Goal: Task Accomplishment & Management: Use online tool/utility

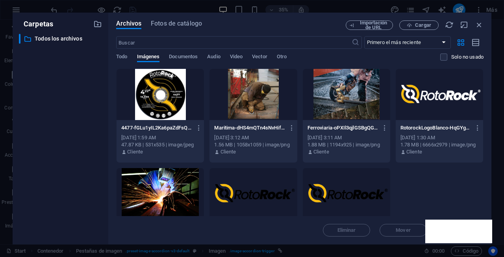
select select "px"
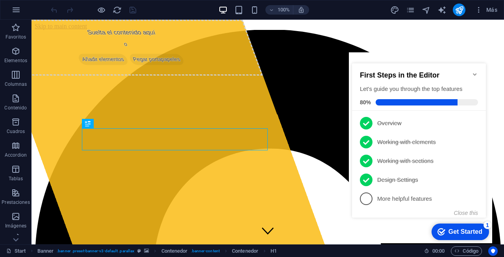
click at [476, 72] on icon "Minimize checklist" at bounding box center [475, 74] width 6 height 6
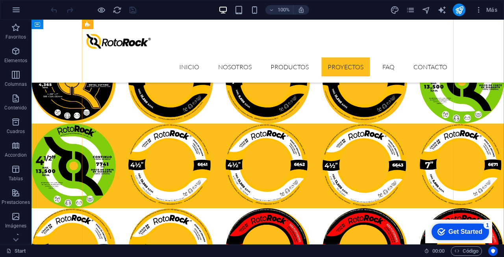
scroll to position [1805, 0]
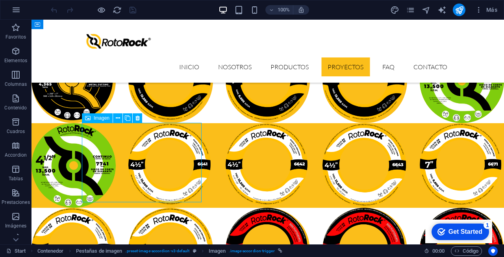
select select "px"
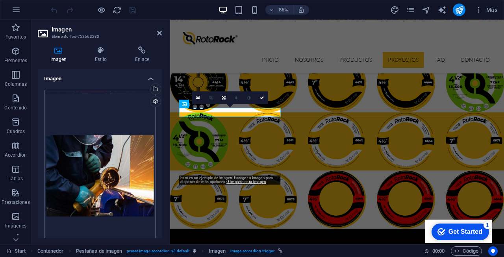
scroll to position [0, 0]
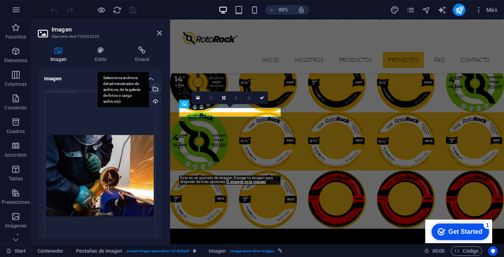
click at [154, 89] on div "Selecciona archivos del administrador de archivos, de la galería de fotos o car…" at bounding box center [155, 90] width 12 height 12
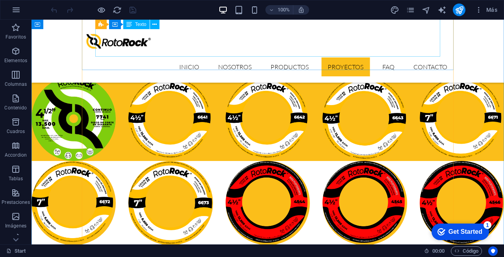
scroll to position [1851, 0]
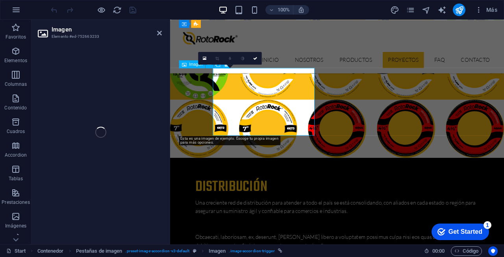
select select "px"
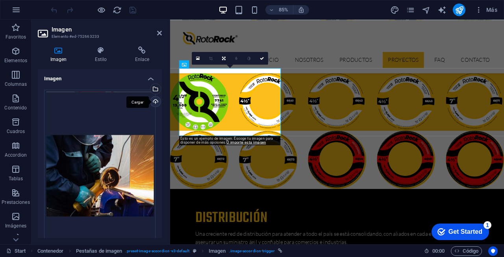
click at [154, 101] on div "Cargar" at bounding box center [155, 103] width 12 height 12
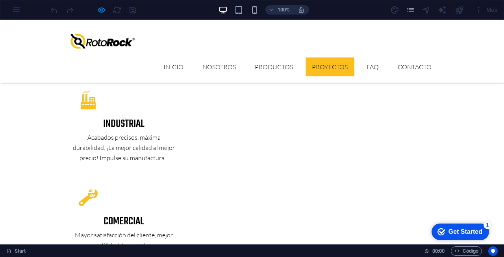
scroll to position [1375, 0]
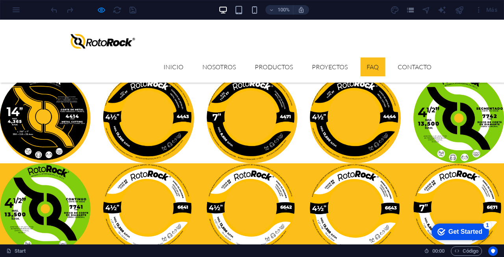
scroll to position [1778, 0]
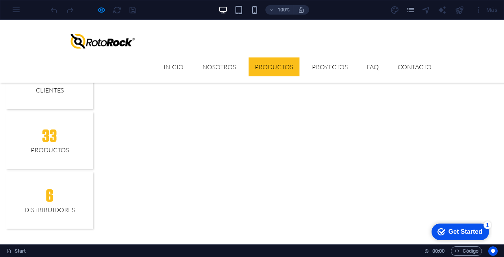
scroll to position [820, 0]
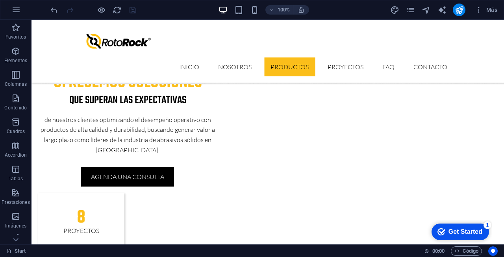
scroll to position [619, 0]
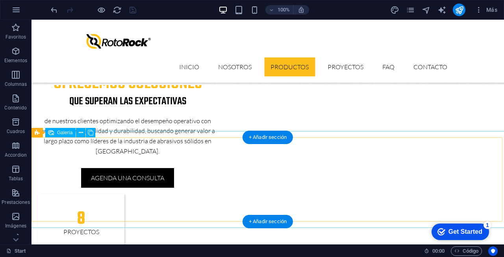
select select "4"
select select "px"
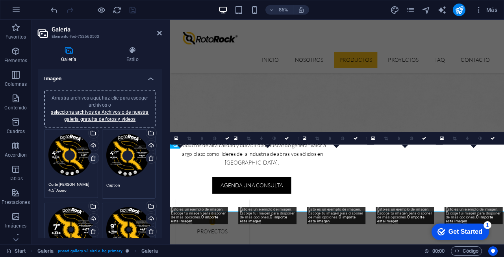
click at [93, 156] on icon at bounding box center [93, 158] width 6 height 6
type textarea "Caption"
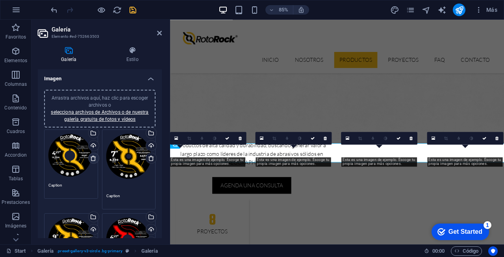
click at [93, 156] on icon at bounding box center [93, 158] width 6 height 6
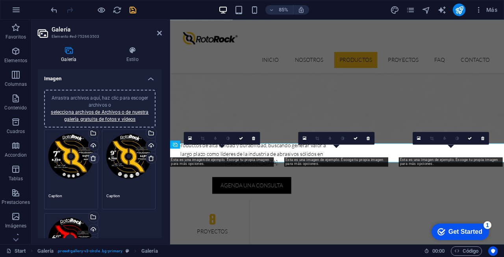
click at [93, 156] on icon at bounding box center [93, 158] width 6 height 6
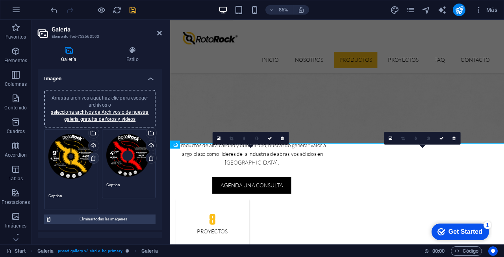
click at [93, 156] on icon at bounding box center [93, 158] width 6 height 6
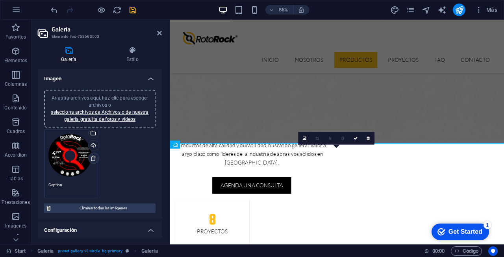
click at [93, 156] on icon at bounding box center [93, 158] width 6 height 6
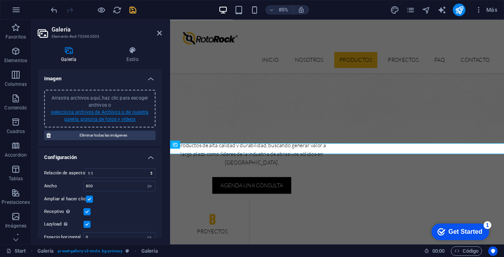
click at [119, 110] on link "selecciona archivos de Archivos o de nuestra galería gratuita de fotos y vídeos" at bounding box center [100, 116] width 98 height 13
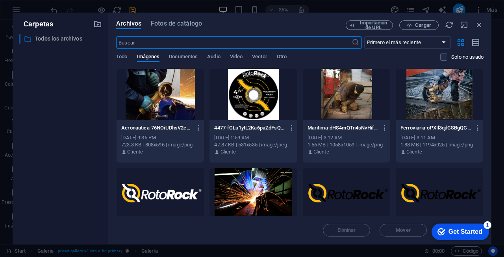
click at [74, 38] on p "Todos los archivos" at bounding box center [61, 38] width 53 height 9
click at [124, 56] on span "Todo" at bounding box center [121, 57] width 11 height 11
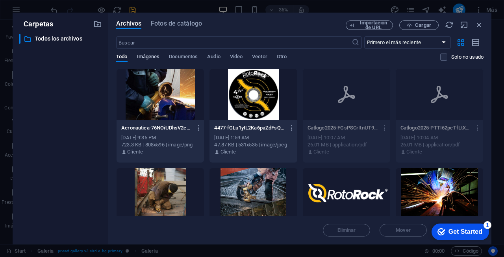
click at [160, 56] on span "Imágenes" at bounding box center [148, 57] width 23 height 11
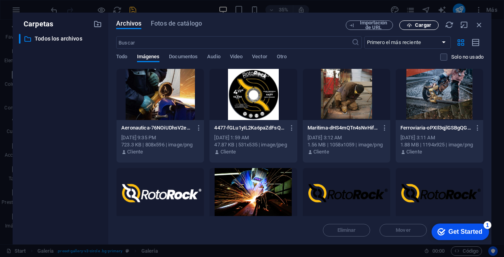
click at [401, 24] on button "Cargar" at bounding box center [418, 24] width 39 height 9
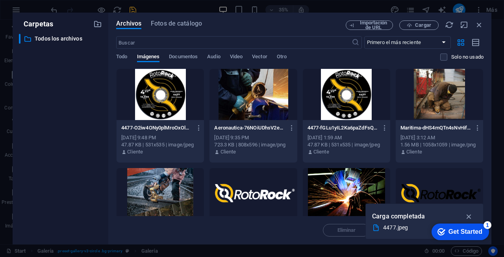
click at [158, 97] on div at bounding box center [160, 94] width 87 height 51
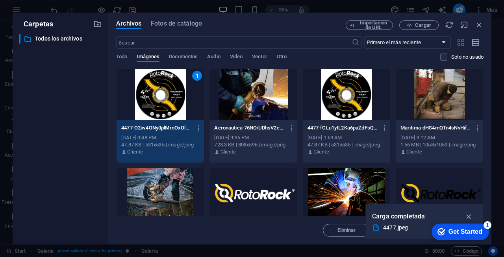
click at [158, 97] on div "1" at bounding box center [160, 94] width 87 height 51
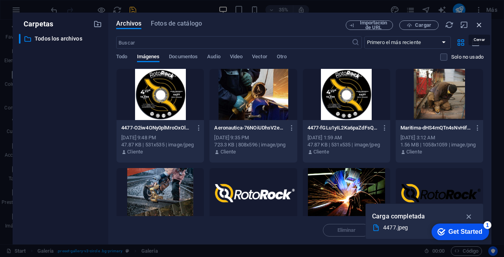
click at [481, 24] on icon "button" at bounding box center [479, 24] width 9 height 9
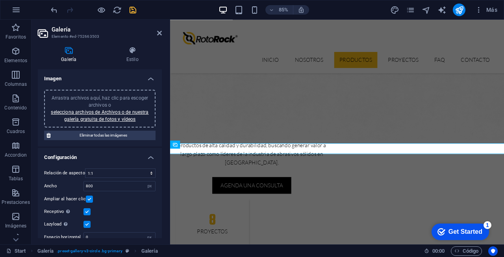
click at [148, 79] on h4 "Imagen" at bounding box center [100, 76] width 124 height 14
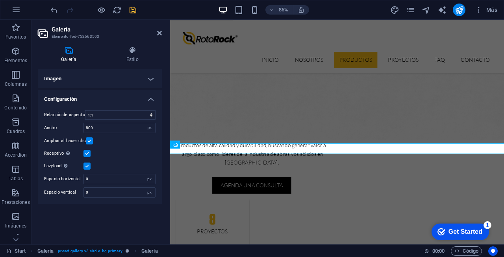
click at [148, 79] on h4 "Imagen" at bounding box center [100, 78] width 124 height 19
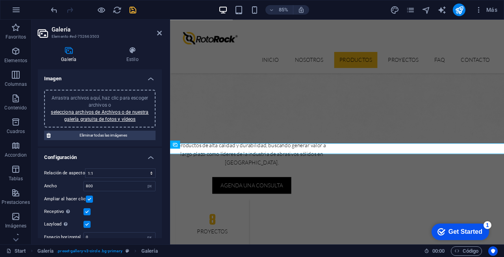
click at [70, 52] on icon at bounding box center [69, 50] width 62 height 8
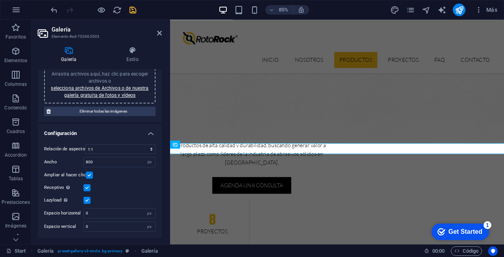
scroll to position [24, 0]
click at [158, 31] on icon at bounding box center [159, 33] width 5 height 6
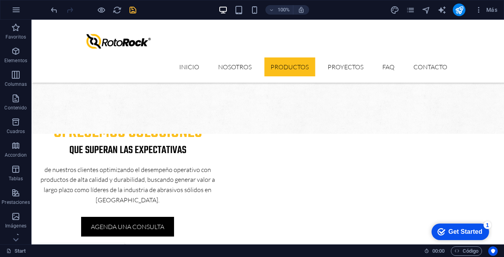
scroll to position [568, 0]
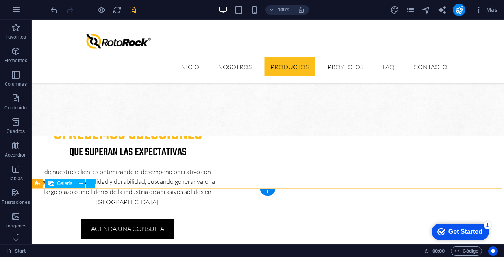
select select "4"
select select "px"
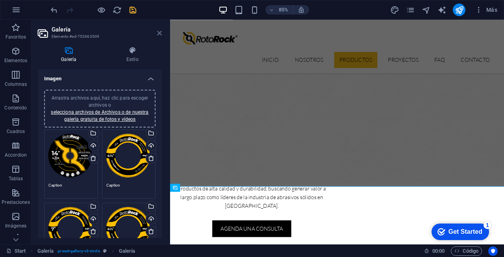
click at [157, 32] on icon at bounding box center [159, 33] width 5 height 6
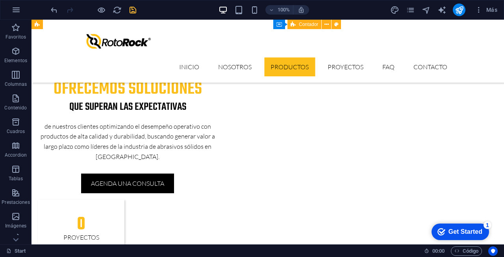
scroll to position [614, 0]
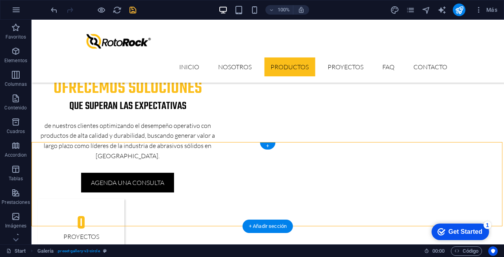
drag, startPoint x: 96, startPoint y: 144, endPoint x: 69, endPoint y: 142, distance: 27.2
click at [59, 141] on div "Galería" at bounding box center [60, 137] width 30 height 9
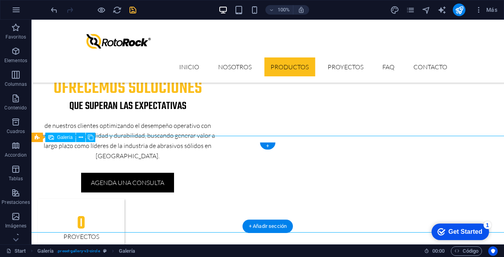
click at [61, 135] on span "Galería" at bounding box center [64, 137] width 15 height 5
click at [61, 139] on span "Galería" at bounding box center [64, 137] width 15 height 5
select select "4"
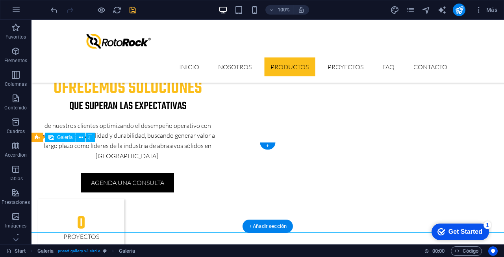
select select "px"
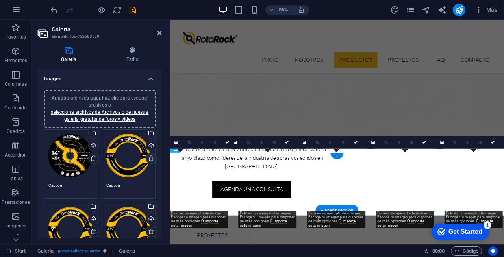
click at [150, 159] on icon at bounding box center [151, 158] width 6 height 6
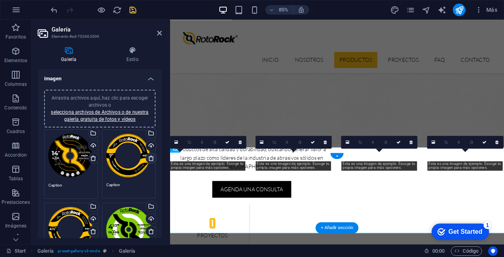
click at [150, 159] on icon at bounding box center [151, 158] width 6 height 6
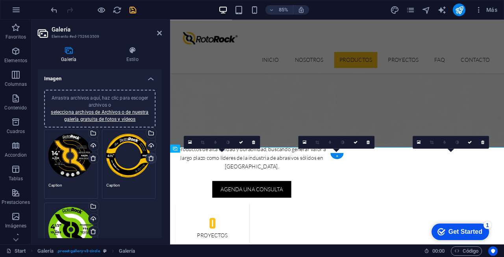
click at [150, 159] on icon at bounding box center [151, 158] width 6 height 6
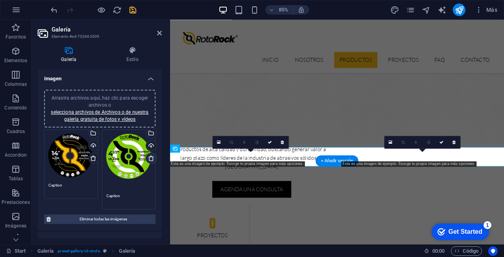
click at [150, 159] on icon at bounding box center [151, 158] width 6 height 6
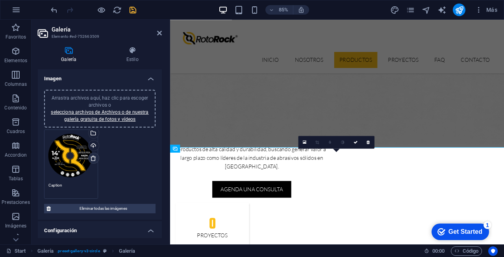
click at [94, 158] on icon at bounding box center [93, 158] width 6 height 6
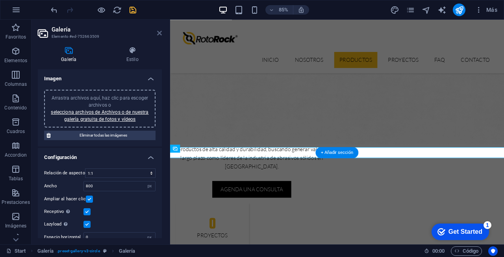
click at [158, 34] on icon at bounding box center [159, 33] width 5 height 6
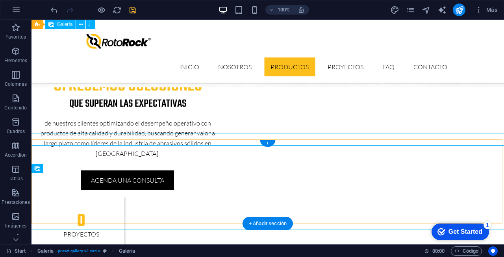
scroll to position [615, 0]
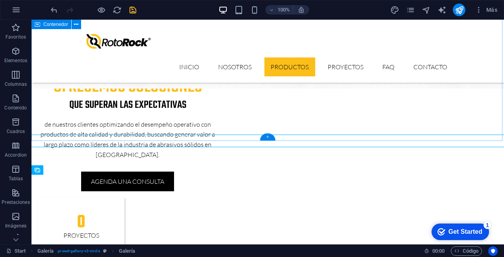
click at [267, 137] on div "+" at bounding box center [267, 137] width 15 height 7
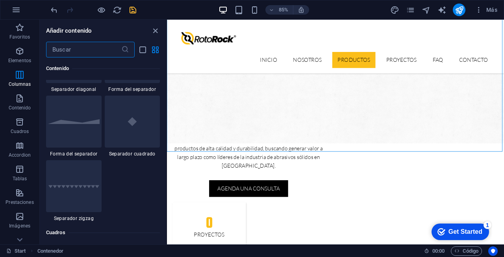
scroll to position [2008, 0]
click at [21, 215] on icon "button" at bounding box center [19, 216] width 9 height 9
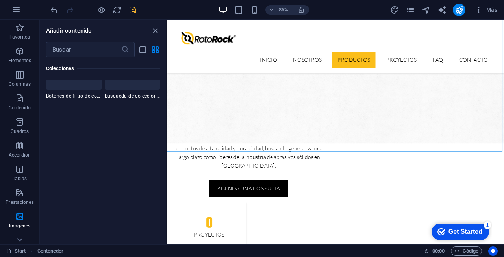
scroll to position [8475, 0]
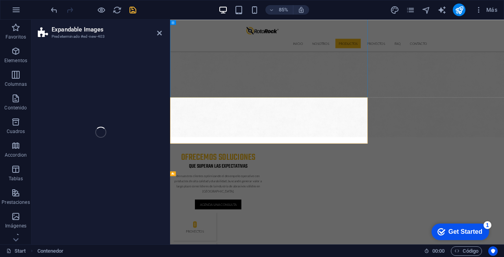
select select "rem"
select select "px"
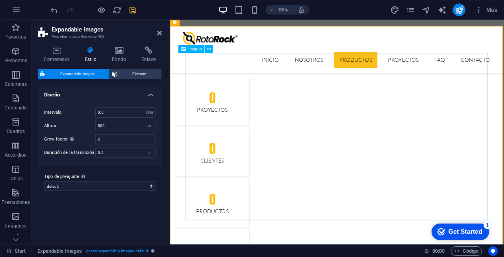
scroll to position [763, 0]
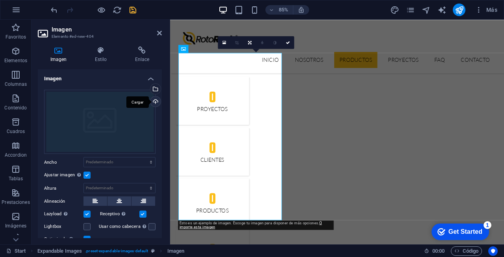
click at [153, 102] on div "Cargar" at bounding box center [155, 103] width 12 height 12
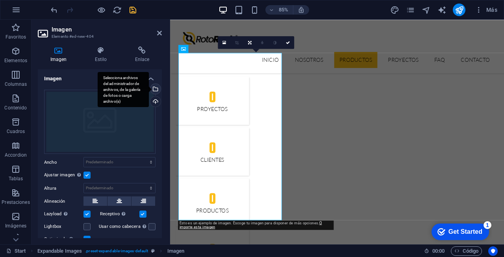
click at [149, 88] on div "Selecciona archivos del administrador de archivos, de la galería de fotos o car…" at bounding box center [123, 89] width 51 height 35
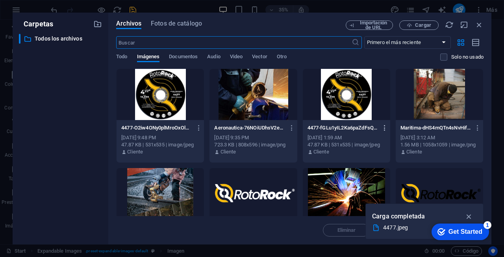
click at [384, 131] on icon "button" at bounding box center [384, 127] width 7 height 7
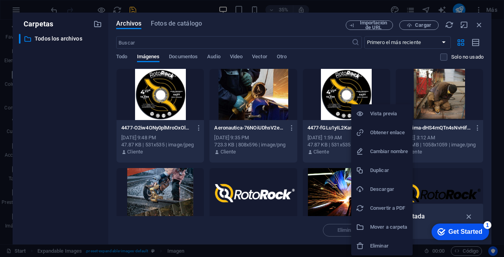
click at [377, 244] on h6 "Eliminar" at bounding box center [389, 245] width 38 height 9
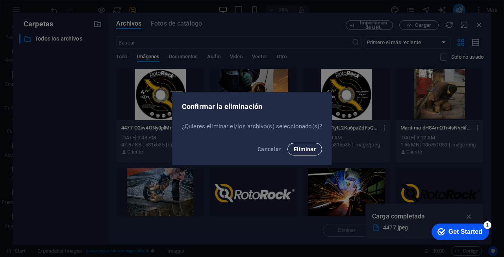
click at [300, 150] on span "Eliminar" at bounding box center [305, 149] width 22 height 6
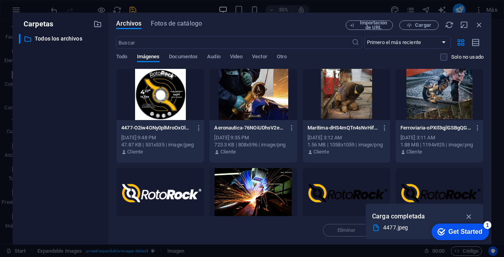
click at [165, 97] on div at bounding box center [160, 94] width 87 height 51
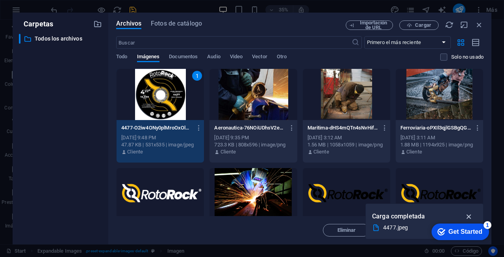
click at [468, 217] on icon "button" at bounding box center [469, 216] width 9 height 9
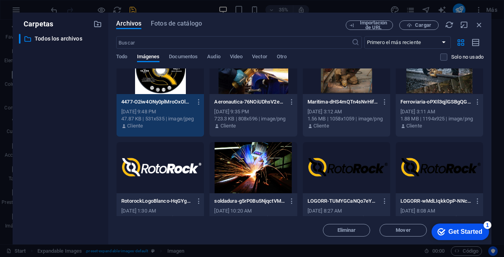
scroll to position [26, 0]
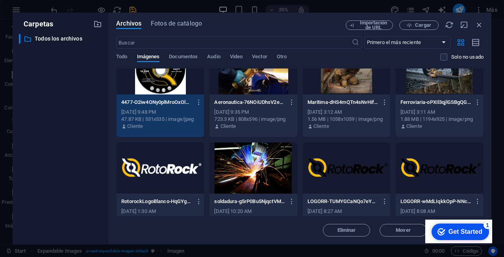
click at [470, 233] on div "Get Started" at bounding box center [466, 231] width 34 height 7
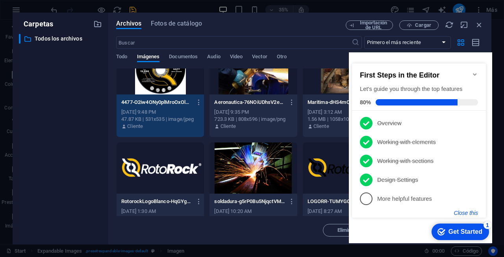
click at [465, 213] on button "Close this" at bounding box center [466, 213] width 24 height 6
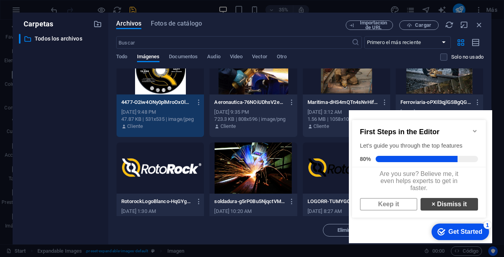
click at [461, 211] on link "× Dismiss it" at bounding box center [450, 204] width 58 height 13
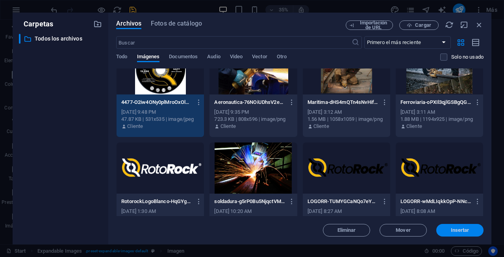
click at [457, 226] on button "Insertar" at bounding box center [459, 230] width 47 height 13
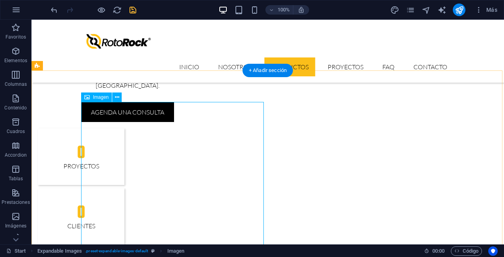
scroll to position [684, 0]
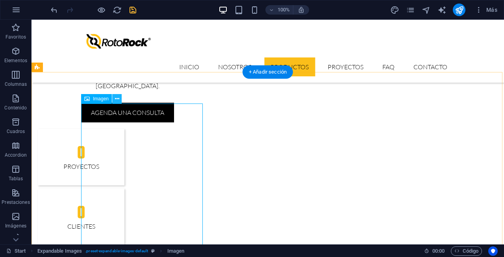
click at [116, 99] on icon at bounding box center [117, 99] width 4 height 8
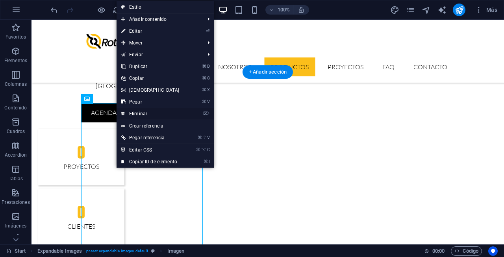
click at [147, 114] on link "⌦ Eliminar" at bounding box center [151, 114] width 68 height 12
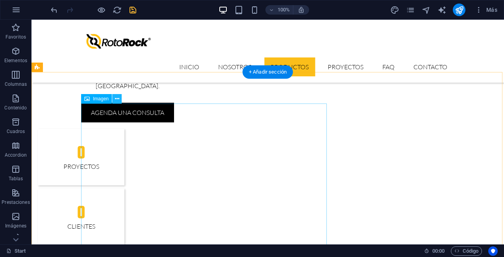
click at [118, 100] on icon at bounding box center [117, 99] width 4 height 8
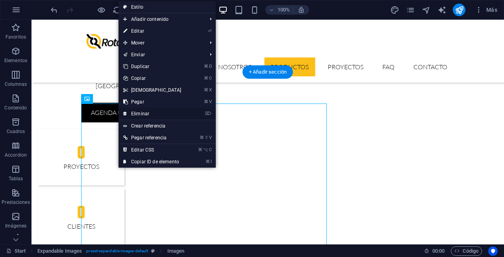
click at [157, 115] on link "⌦ Eliminar" at bounding box center [153, 114] width 68 height 12
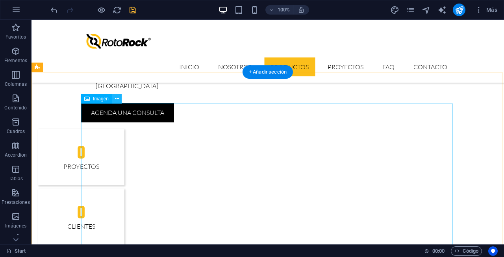
click at [117, 100] on icon at bounding box center [117, 99] width 4 height 8
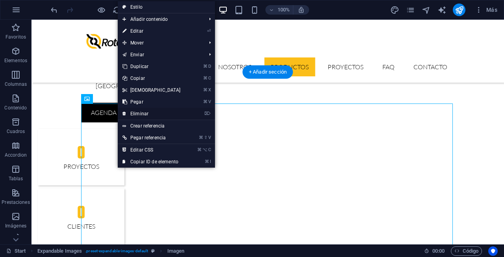
click at [136, 113] on link "⌦ Eliminar" at bounding box center [152, 114] width 68 height 12
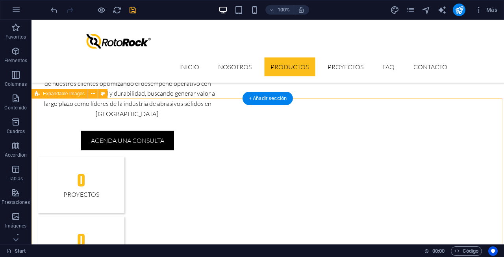
scroll to position [658, 0]
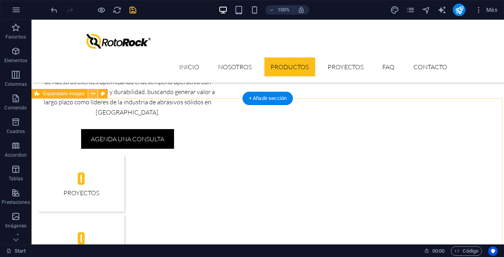
click at [93, 96] on icon at bounding box center [93, 94] width 4 height 8
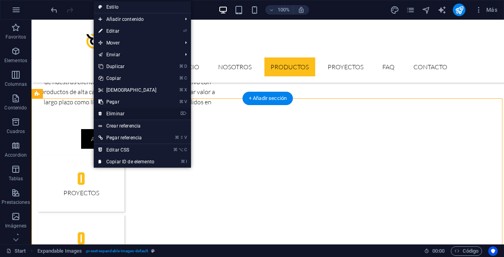
click at [120, 115] on link "⌦ Eliminar" at bounding box center [128, 114] width 68 height 12
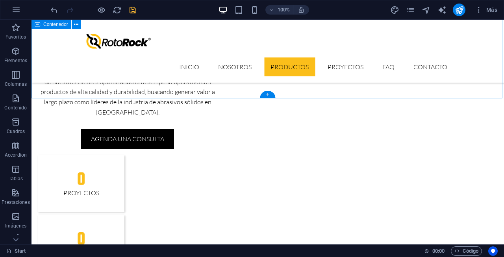
click at [267, 95] on div "+" at bounding box center [267, 94] width 15 height 7
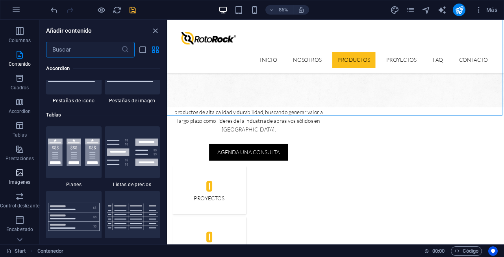
scroll to position [45, 0]
click at [26, 191] on span "Control deslizante" at bounding box center [19, 199] width 39 height 19
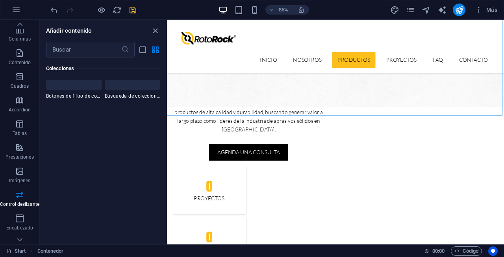
scroll to position [9340, 0]
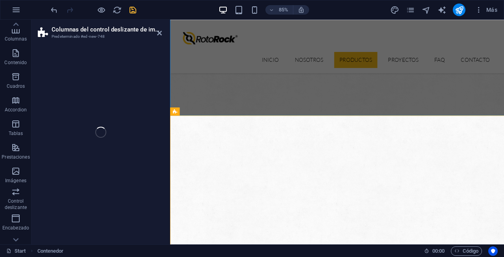
select select "rem"
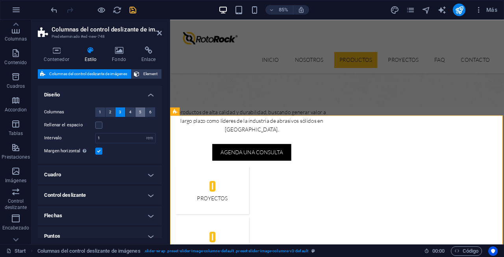
click at [139, 111] on span "5" at bounding box center [140, 112] width 2 height 9
select select
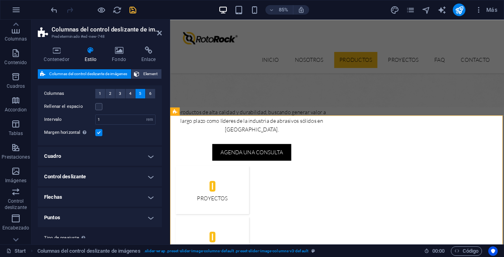
scroll to position [20, 0]
click at [154, 159] on h4 "Cuadro" at bounding box center [100, 155] width 124 height 19
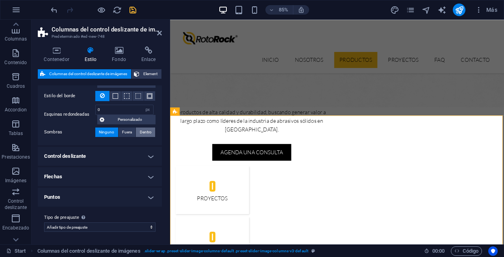
scroll to position [119, 0]
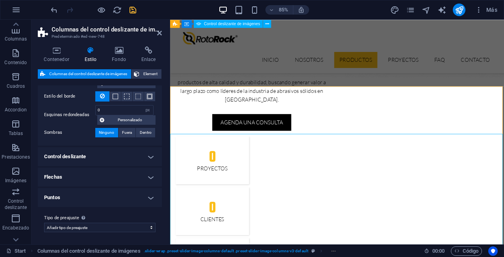
scroll to position [692, 0]
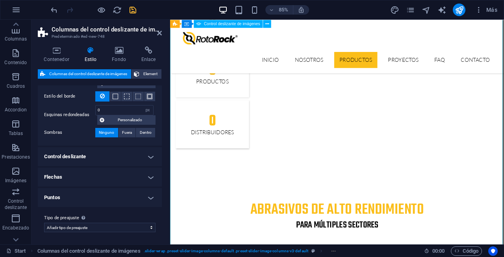
select select "px"
select select "ms"
select select "s"
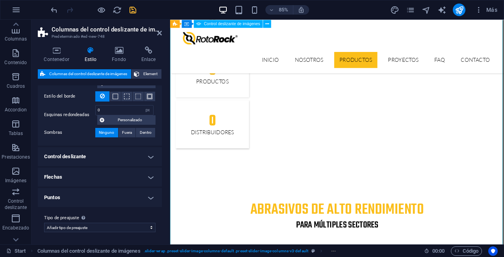
select select "progressive"
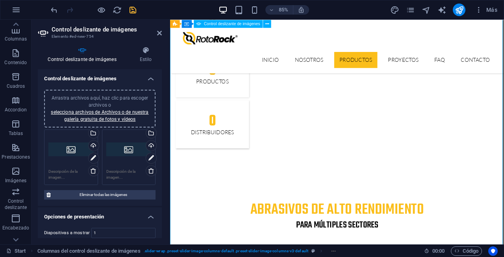
scroll to position [890, 0]
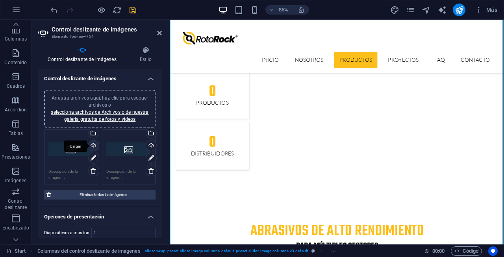
click at [92, 144] on div "Cargar" at bounding box center [93, 147] width 12 height 12
click at [93, 131] on div "Selecciona archivos del administrador de archivos, de la galería de fotos o car…" at bounding box center [93, 134] width 12 height 12
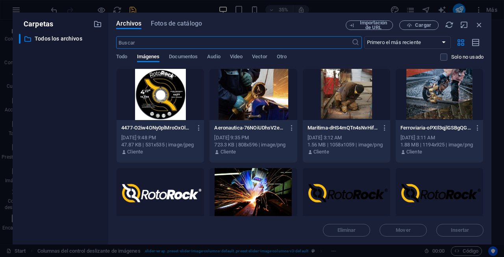
click at [161, 109] on div at bounding box center [160, 94] width 87 height 51
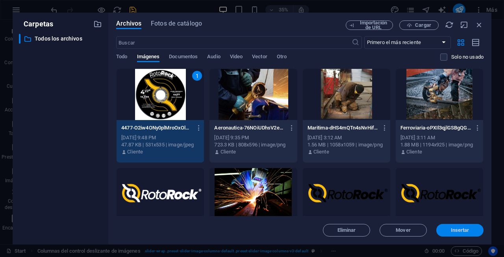
click at [458, 228] on span "Insertar" at bounding box center [460, 230] width 19 height 5
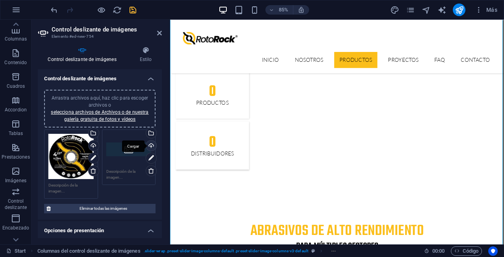
click at [149, 143] on div "Cargar" at bounding box center [151, 147] width 12 height 12
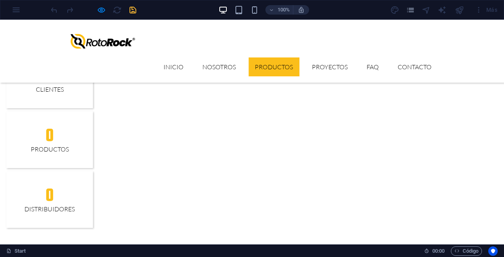
scroll to position [814, 0]
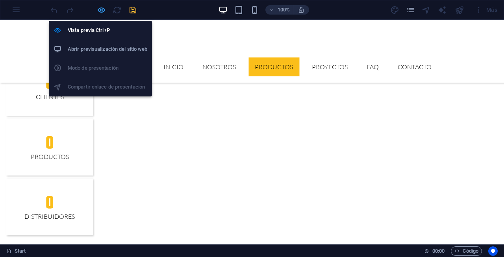
select select "px"
select select "ms"
select select "s"
select select "progressive"
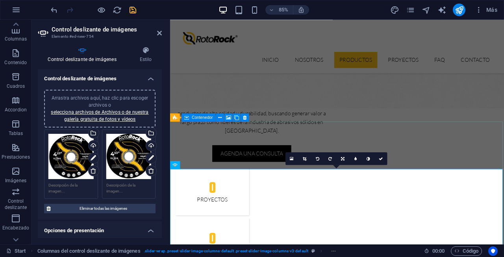
scroll to position [646, 0]
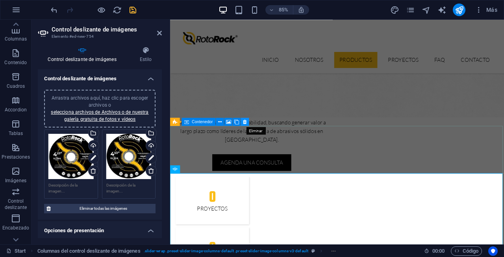
click at [245, 124] on icon at bounding box center [245, 121] width 4 height 7
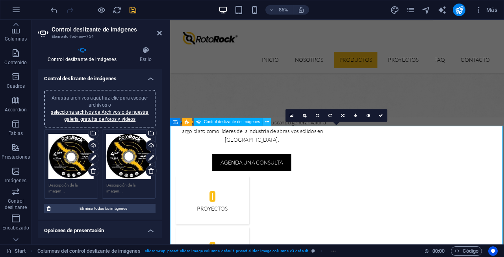
click at [268, 124] on icon at bounding box center [267, 121] width 4 height 7
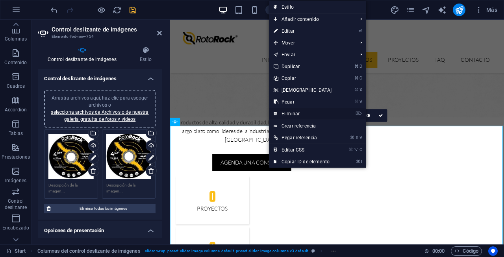
click at [291, 113] on link "⌦ Eliminar" at bounding box center [303, 114] width 68 height 12
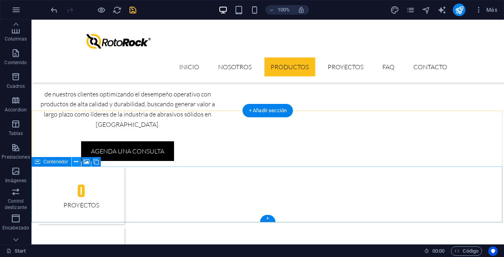
click at [76, 163] on icon at bounding box center [76, 162] width 4 height 8
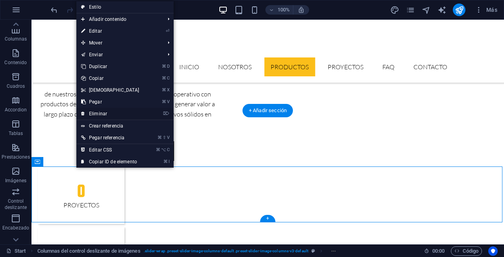
click at [114, 114] on link "⌦ Eliminar" at bounding box center [110, 114] width 68 height 12
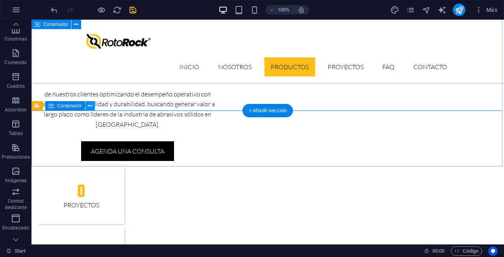
click at [91, 108] on icon at bounding box center [90, 106] width 4 height 8
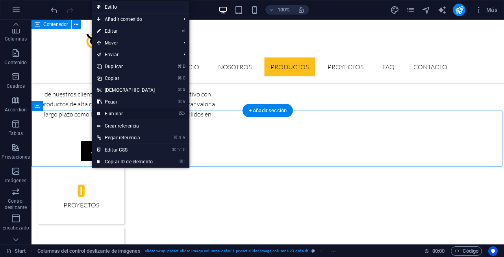
click at [111, 114] on link "⌦ Eliminar" at bounding box center [126, 114] width 68 height 12
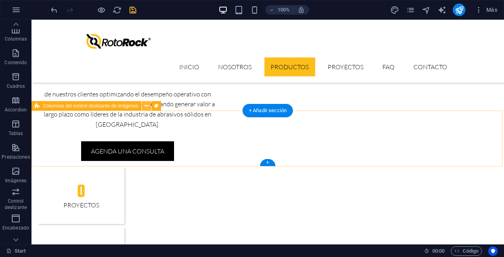
click at [146, 108] on icon at bounding box center [147, 106] width 4 height 8
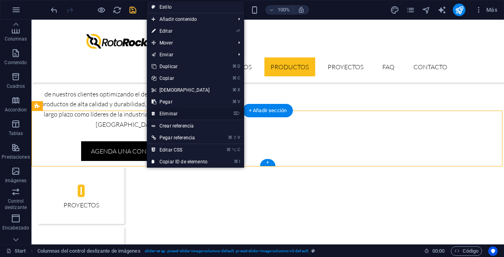
click at [168, 113] on link "⌦ Eliminar" at bounding box center [181, 114] width 68 height 12
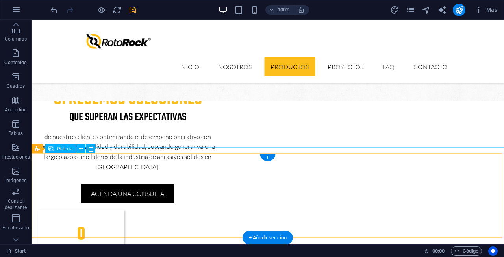
scroll to position [603, 0]
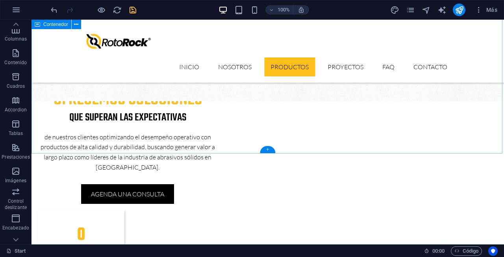
click at [268, 150] on div "+" at bounding box center [267, 149] width 15 height 7
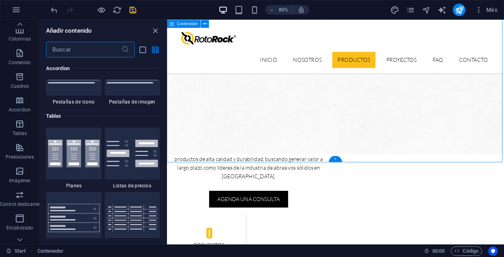
scroll to position [2682, 0]
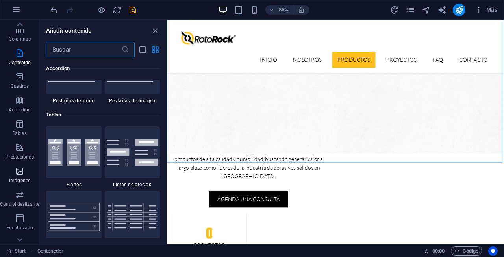
click at [19, 172] on icon "button" at bounding box center [19, 171] width 9 height 9
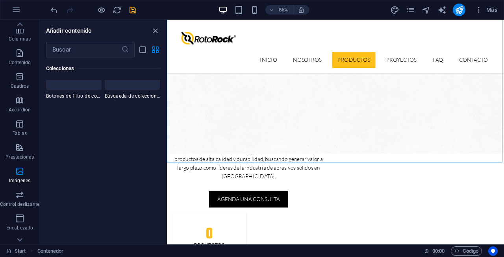
scroll to position [7960, 0]
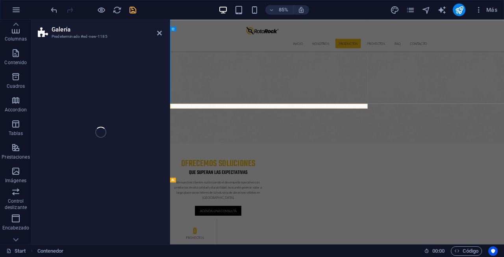
select select "rem"
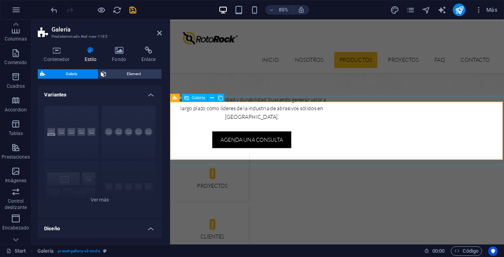
scroll to position [687, 0]
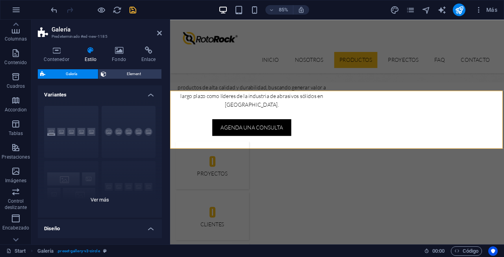
click at [101, 198] on div "Leyendas Círculo Collage Predeterminado Cuadrícula Cuadrícula despla..." at bounding box center [100, 159] width 124 height 118
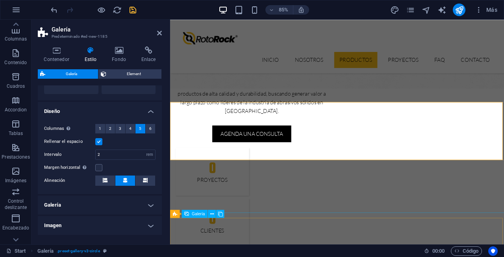
scroll to position [669, 0]
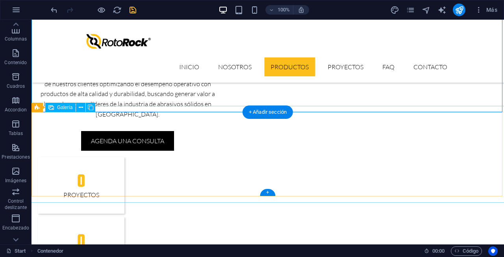
scroll to position [639, 0]
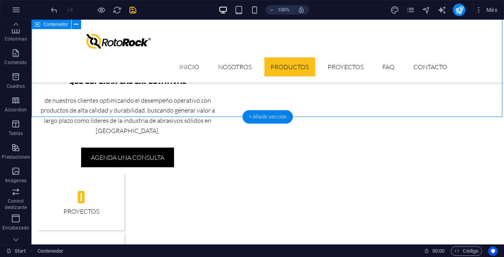
click at [263, 113] on div "+ Añadir sección" at bounding box center [268, 116] width 50 height 13
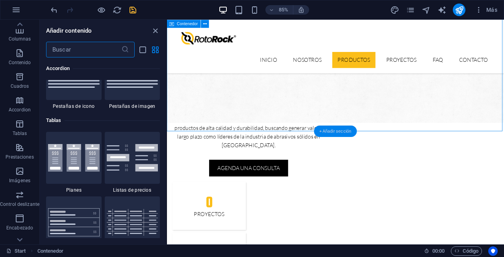
scroll to position [2682, 0]
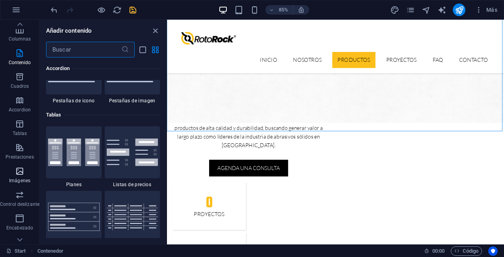
click at [32, 179] on span "Imágenes" at bounding box center [19, 176] width 39 height 19
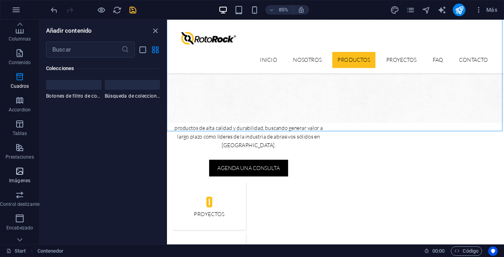
scroll to position [7932, 0]
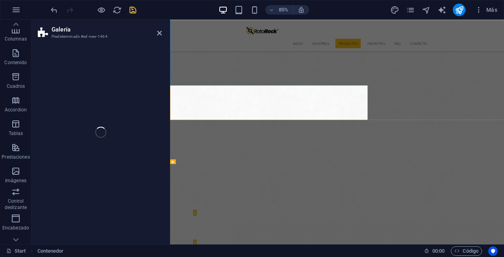
select select "rem"
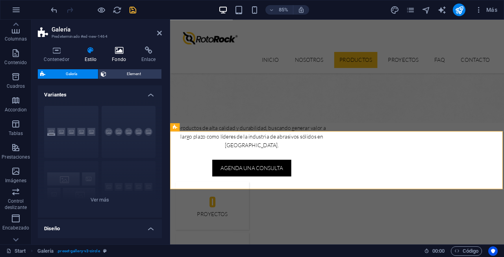
click at [118, 54] on icon at bounding box center [119, 50] width 26 height 8
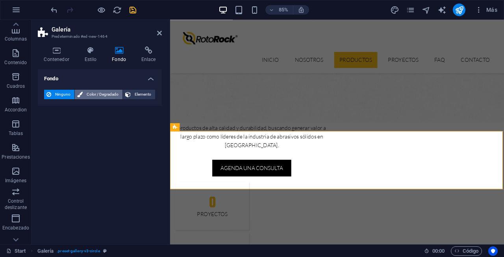
click at [96, 97] on span "Color / Degradado" at bounding box center [102, 94] width 35 height 9
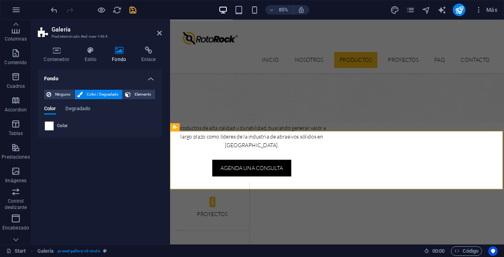
click at [51, 126] on span at bounding box center [49, 126] width 9 height 9
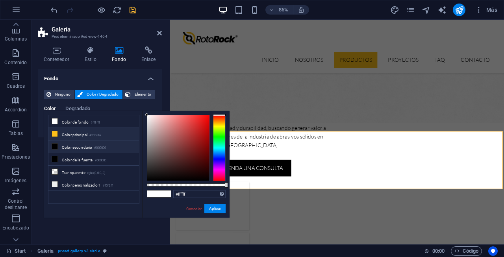
click at [75, 134] on li "Color principal #fbbe1a" at bounding box center [93, 134] width 91 height 13
type input "#fbbe1a"
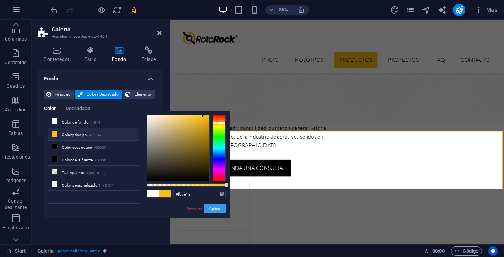
click at [212, 210] on button "Aplicar" at bounding box center [214, 208] width 21 height 9
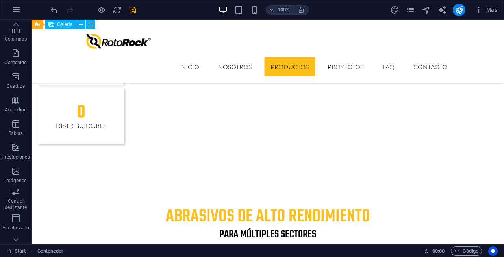
scroll to position [909, 0]
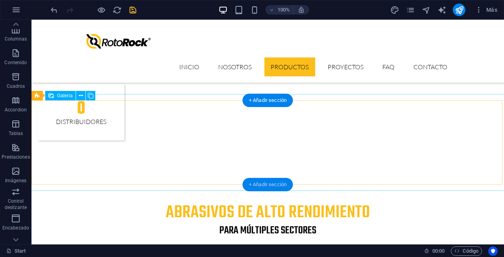
click at [268, 183] on div "+ Añadir sección" at bounding box center [268, 184] width 50 height 13
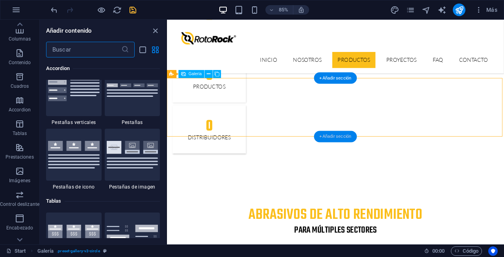
scroll to position [2682, 0]
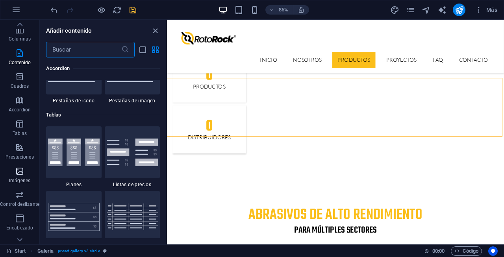
click at [23, 173] on icon "button" at bounding box center [19, 171] width 9 height 9
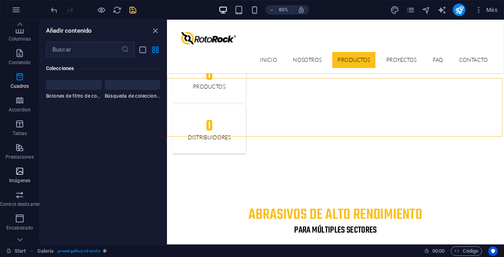
scroll to position [7932, 0]
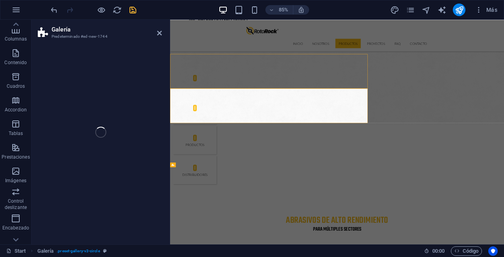
select select "rem"
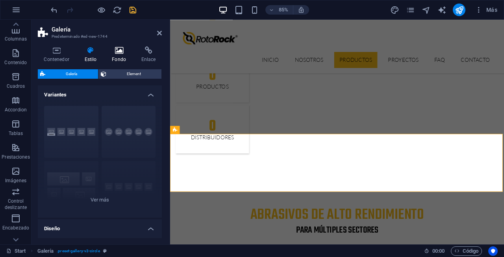
click at [121, 54] on icon at bounding box center [119, 50] width 26 height 8
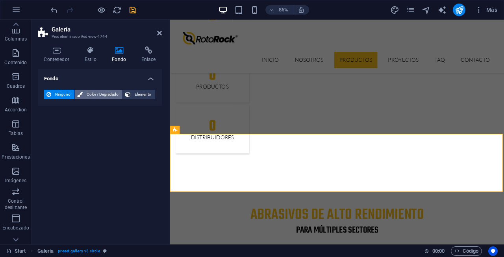
click at [95, 91] on span "Color / Degradado" at bounding box center [102, 94] width 35 height 9
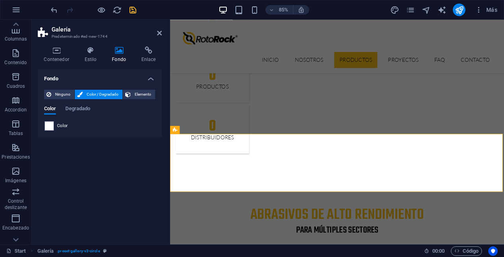
click at [66, 125] on span "Color" at bounding box center [62, 126] width 11 height 6
click at [75, 126] on div "Color" at bounding box center [100, 125] width 111 height 9
click at [52, 126] on span at bounding box center [49, 126] width 9 height 9
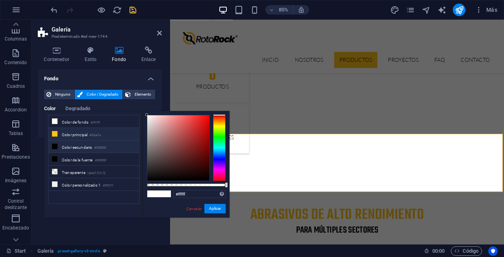
click at [57, 135] on icon at bounding box center [55, 134] width 6 height 6
type input "#fbbe1a"
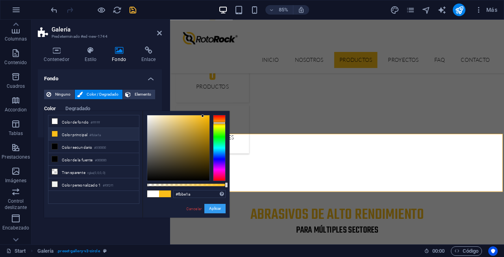
click at [218, 209] on button "Aplicar" at bounding box center [214, 208] width 21 height 9
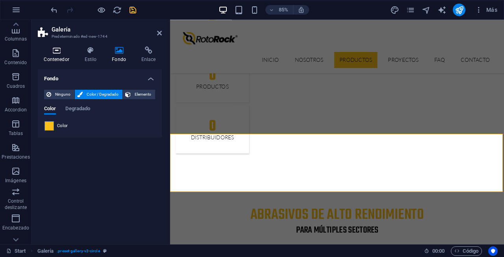
click at [61, 58] on h4 "Contenedor" at bounding box center [58, 54] width 41 height 17
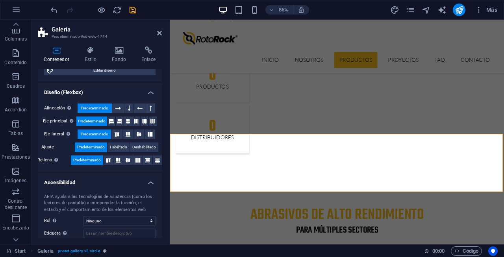
scroll to position [115, 0]
click at [92, 57] on h4 "Estilo" at bounding box center [92, 54] width 28 height 17
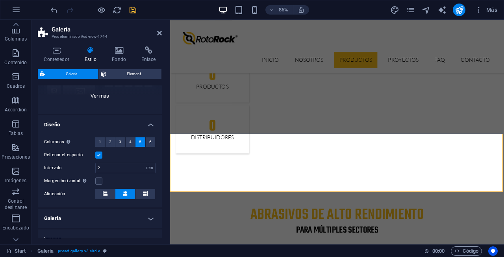
scroll to position [106, 0]
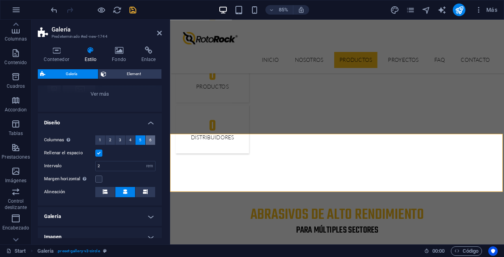
click at [149, 141] on span "6" at bounding box center [150, 139] width 2 height 9
click at [149, 143] on span "6" at bounding box center [150, 139] width 2 height 9
click at [133, 10] on icon "save" at bounding box center [132, 10] width 9 height 9
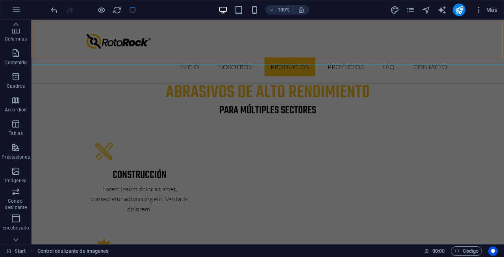
scroll to position [1045, 0]
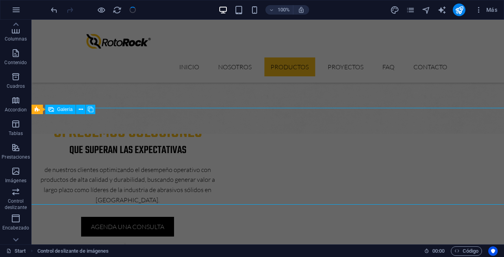
select select "4"
select select "px"
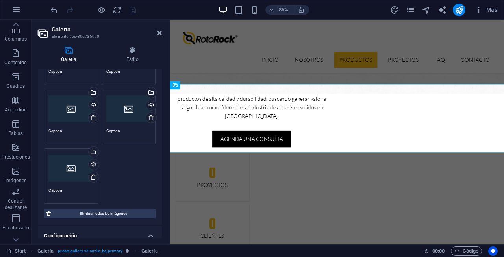
scroll to position [671, 0]
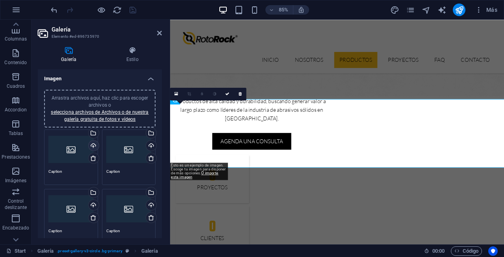
scroll to position [0, 0]
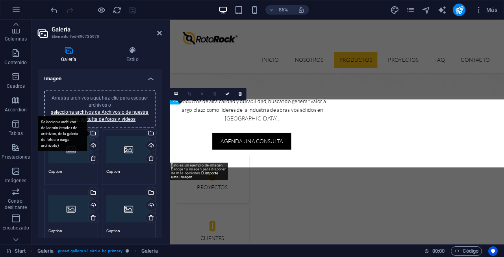
click at [95, 134] on div "Selecciona archivos del administrador de archivos, de la galería de fotos o car…" at bounding box center [93, 134] width 12 height 12
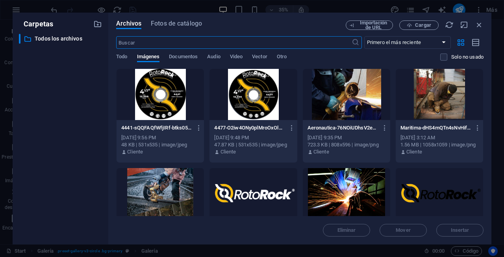
click at [242, 105] on div at bounding box center [253, 94] width 87 height 51
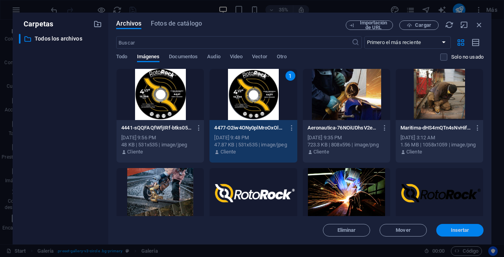
click at [452, 233] on span "Insertar" at bounding box center [460, 230] width 19 height 5
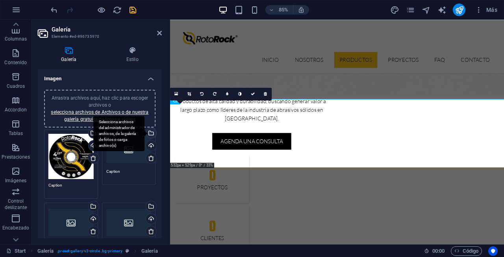
click at [150, 134] on div "Selecciona archivos del administrador de archivos, de la galería de fotos o car…" at bounding box center [151, 134] width 12 height 12
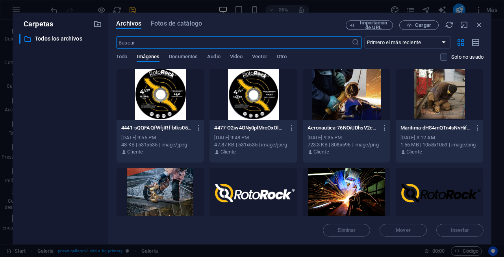
click at [168, 113] on div at bounding box center [160, 94] width 87 height 51
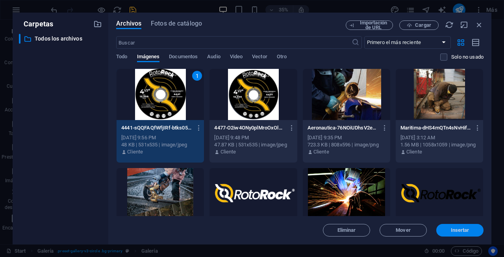
click at [452, 234] on button "Insertar" at bounding box center [459, 230] width 47 height 13
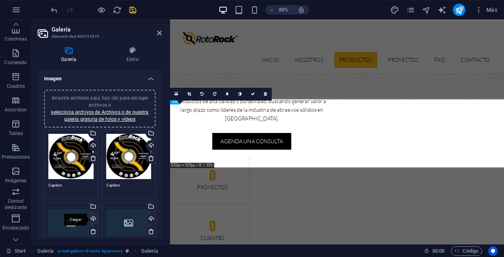
click at [93, 219] on div "Cargar" at bounding box center [93, 220] width 12 height 12
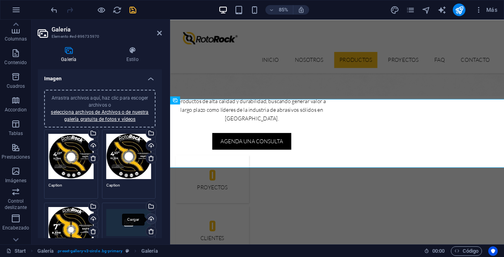
click at [150, 219] on div "Cargar" at bounding box center [151, 220] width 12 height 12
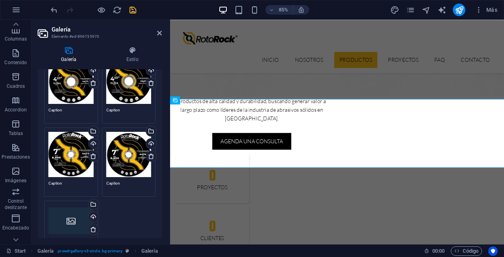
scroll to position [84, 0]
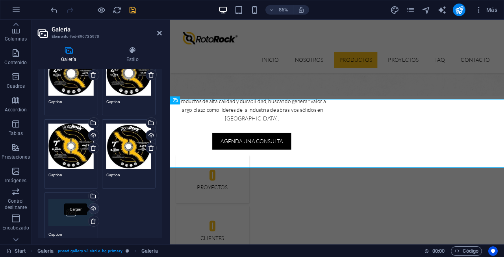
click at [93, 208] on div "Cargar" at bounding box center [93, 210] width 12 height 12
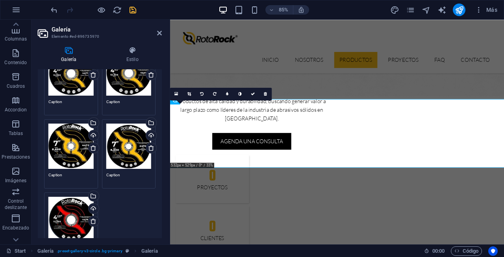
click at [79, 78] on div "Arrastra archivos aquí, haz clic para escoger archivos o selecciona archivos de…" at bounding box center [70, 72] width 45 height 45
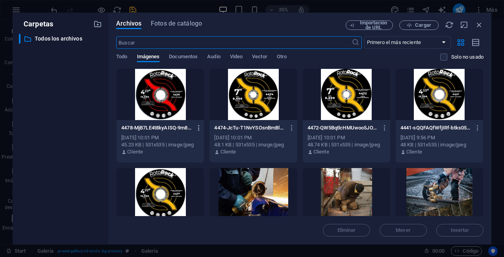
click at [198, 127] on icon "button" at bounding box center [198, 127] width 7 height 7
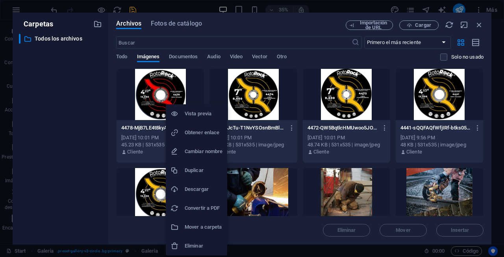
click at [202, 155] on h6 "Cambiar nombre" at bounding box center [204, 151] width 38 height 9
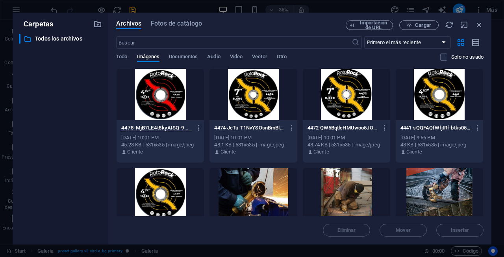
scroll to position [0, 0]
click at [479, 23] on icon "button" at bounding box center [479, 24] width 9 height 9
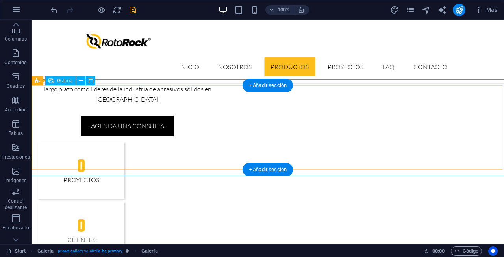
select select "4"
select select "px"
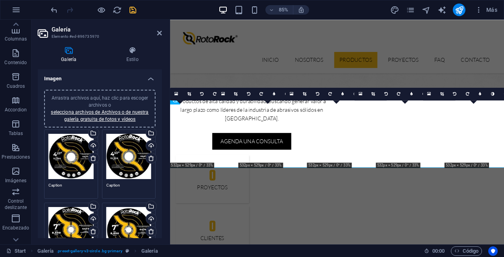
click at [58, 184] on textarea "Caption" at bounding box center [70, 188] width 45 height 12
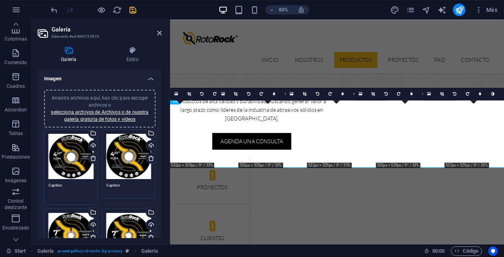
click at [71, 185] on textarea "Caption" at bounding box center [70, 191] width 45 height 18
type textarea "C"
click at [48, 184] on textarea "DISCO [PERSON_NAME] [PERSON_NAME] 4.5"" at bounding box center [70, 191] width 45 height 18
click at [84, 191] on textarea "4477 DISCO [PERSON_NAME] [PERSON_NAME] 4.5"" at bounding box center [70, 191] width 45 height 18
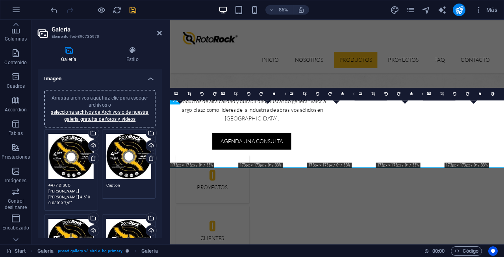
type textarea "4477 DISCO [PERSON_NAME] [PERSON_NAME] 4.5" X 0.039" X 7/8""
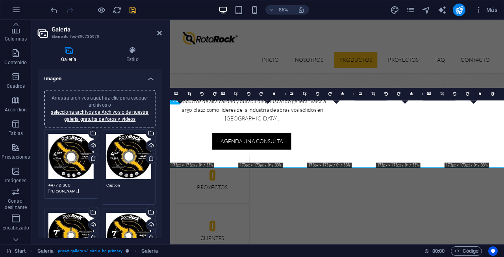
click at [128, 186] on textarea "Caption" at bounding box center [128, 191] width 45 height 18
type textarea "C"
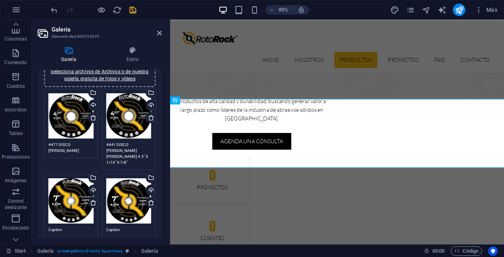
scroll to position [67, 0]
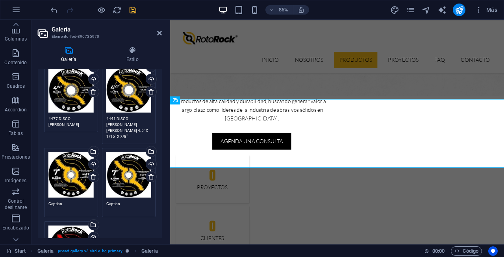
type textarea "4441 DISCO [PERSON_NAME] [PERSON_NAME] 4.5" X 1/16" X 7/8""
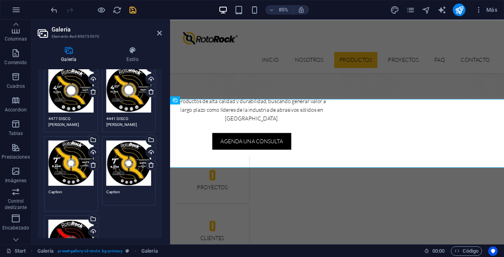
click at [76, 204] on textarea "Caption" at bounding box center [70, 198] width 45 height 18
type textarea "C"
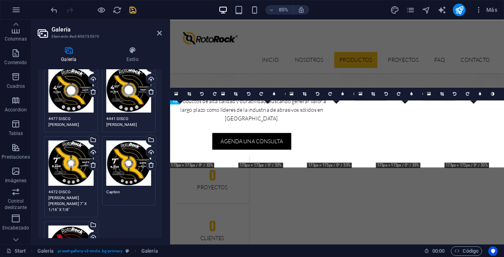
type textarea "4472 DISCO [PERSON_NAME] [PERSON_NAME] 7" X 1/16" X 7/8""
click at [129, 189] on textarea "Caption" at bounding box center [128, 195] width 45 height 12
type textarea "C"
type textarea "4474 DISCO [PERSON_NAME] [PERSON_NAME] 7" X 1/8" X 7/8" A60"
click at [85, 195] on textarea "4472 DISCO [PERSON_NAME] [PERSON_NAME] 7" X 1/16" X 7/8"" at bounding box center [70, 195] width 45 height 12
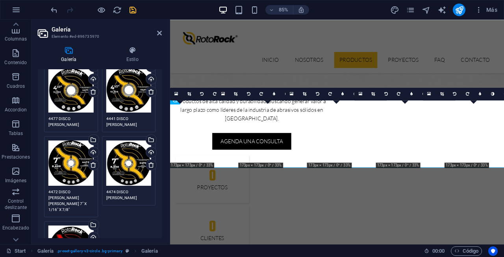
click at [77, 200] on textarea "4472 DISCO [PERSON_NAME] [PERSON_NAME] 7" X 1/16" X 7/8"" at bounding box center [70, 201] width 45 height 24
type textarea "4472 DISCO [PERSON_NAME] [PERSON_NAME] 7" X 1/16" X 7/8" A60"
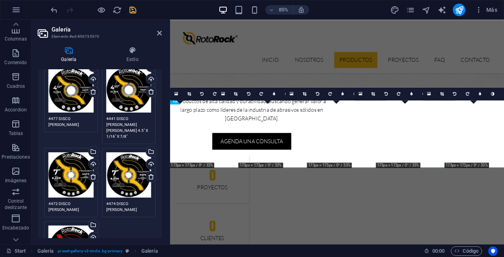
click at [139, 121] on textarea "4441 DISCO [PERSON_NAME] [PERSON_NAME] 4.5" X 1/16" X 7/8"" at bounding box center [128, 128] width 45 height 24
click at [128, 130] on textarea "4441 DISCO [PERSON_NAME] [PERSON_NAME] 4.5" X 1/16" X 7/8"" at bounding box center [128, 128] width 45 height 24
type textarea "4441 DISCO [PERSON_NAME] [PERSON_NAME] 4.5" X 1/16" X 7/8" A60"
click at [81, 123] on textarea "4477 DISCO [PERSON_NAME] [PERSON_NAME] 4.5" X 0.039" X 7/8"" at bounding box center [70, 122] width 45 height 12
click at [78, 130] on textarea "4477 DISCO [PERSON_NAME] [PERSON_NAME] 4.5" X 0.039" X 7/8"" at bounding box center [70, 128] width 45 height 24
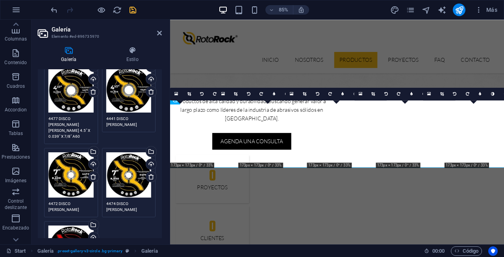
type textarea "4477 DISCO [PERSON_NAME] [PERSON_NAME] 4.5" X 0.039" X 7/8" A60"
click at [124, 125] on textarea "4441 DISCO [PERSON_NAME] [PERSON_NAME] 4.5" X 1/16" X 7/8" A60" at bounding box center [128, 122] width 45 height 12
click at [81, 206] on textarea "4472 DISCO [PERSON_NAME] [PERSON_NAME] 7" X 1/16" X 7/8" A60" at bounding box center [70, 207] width 45 height 12
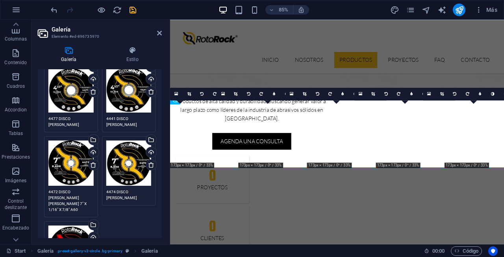
click at [124, 197] on textarea "4474 DISCO [PERSON_NAME] [PERSON_NAME] 7" X 1/8" X 7/8" A60" at bounding box center [128, 195] width 45 height 12
click at [135, 202] on textarea "4474 DISCO [PERSON_NAME] [PERSON_NAME] 7" X 1/8" X 7/8" A60" at bounding box center [128, 201] width 45 height 24
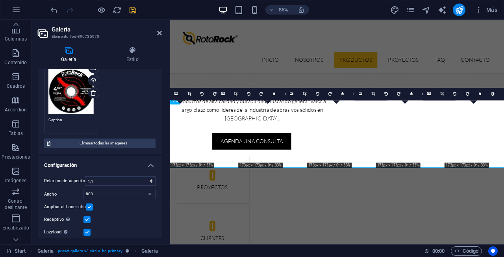
scroll to position [226, 0]
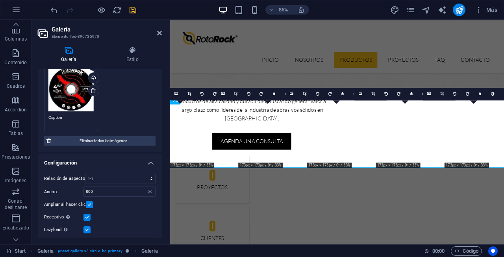
type textarea "4474 DISCO [PERSON_NAME] [PERSON_NAME] 7" X 1/8" X 7/8" A30"
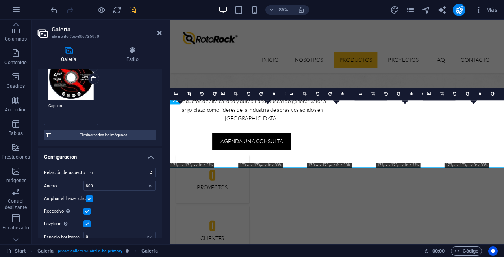
click at [73, 113] on textarea "Caption" at bounding box center [70, 112] width 45 height 18
type textarea "C"
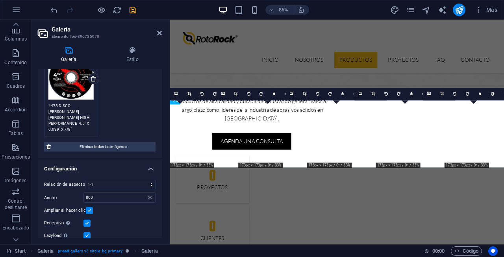
click at [73, 113] on textarea "4478 DISCO [PERSON_NAME] [PERSON_NAME] HIGH PERFORMANCE 4.5" X 0.039" X 7/8"" at bounding box center [70, 118] width 45 height 30
click at [78, 121] on textarea "4478 DISCO [PERSON_NAME] [PERSON_NAME] HIGH PERFORMANE 4.5" X 0.039" X 7/8"" at bounding box center [70, 118] width 45 height 30
type textarea "4478 DISCO [PERSON_NAME] [PERSON_NAME] HIGH PERFORMANCE 4.5" X 0.039" X 7/8" A60"
click at [148, 106] on div "Arrastra archivos aquí, haz clic para escoger archivos o selecciona archivos de…" at bounding box center [99, 21] width 115 height 238
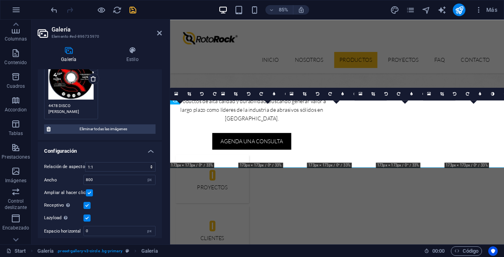
click at [148, 106] on div "Arrastra archivos aquí, haz clic para escoger archivos o selecciona archivos de…" at bounding box center [99, 12] width 115 height 220
click at [130, 10] on icon "save" at bounding box center [132, 10] width 9 height 9
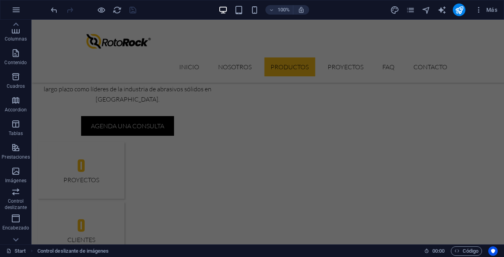
click at [165, 54] on div "Inicio Nosotros Productos Proyectos FAQ Contacto" at bounding box center [268, 51] width 473 height 63
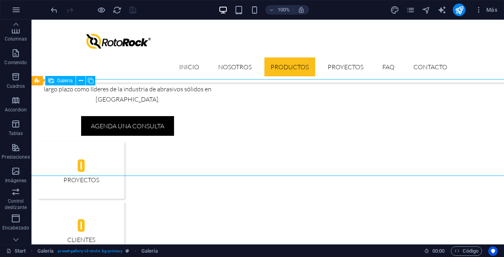
select select "4"
select select "px"
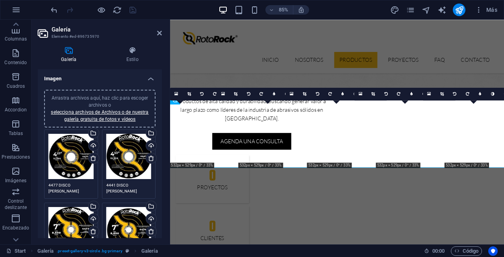
click at [84, 190] on textarea "4477 DISCO [PERSON_NAME] [PERSON_NAME] 4.5" X 0.039" X 7/8" A60" at bounding box center [70, 188] width 45 height 12
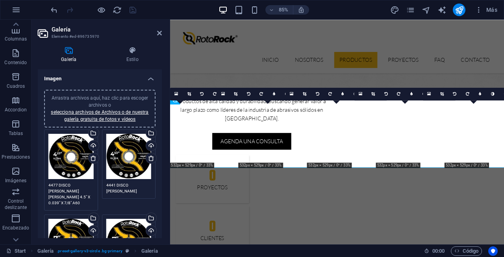
scroll to position [0, 0]
click at [150, 79] on h4 "Imagen" at bounding box center [100, 76] width 124 height 14
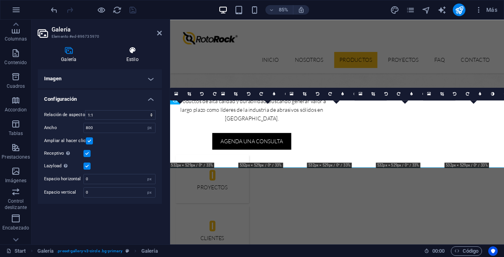
click at [138, 61] on h4 "Estilo" at bounding box center [132, 54] width 59 height 17
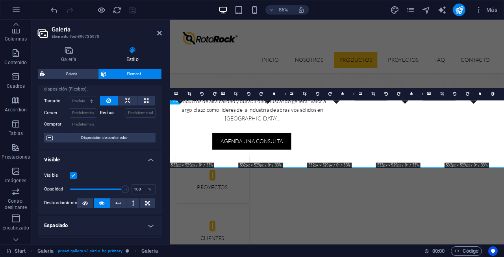
scroll to position [28, 0]
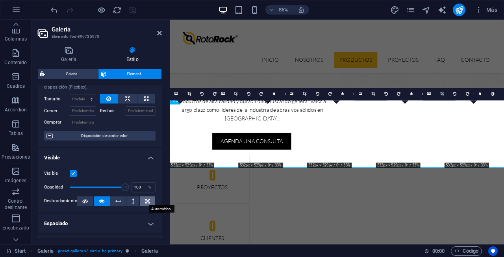
click at [148, 200] on icon at bounding box center [147, 201] width 5 height 9
click at [85, 202] on icon at bounding box center [85, 201] width 6 height 9
click at [100, 201] on icon at bounding box center [102, 201] width 6 height 9
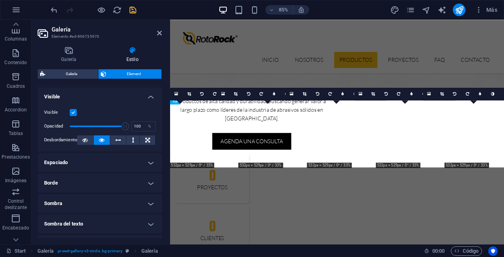
scroll to position [90, 0]
click at [147, 180] on h4 "Borde" at bounding box center [100, 182] width 124 height 19
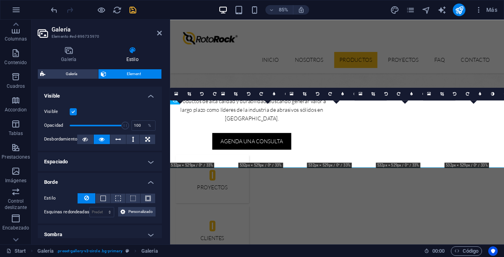
click at [147, 180] on h4 "Borde" at bounding box center [100, 180] width 124 height 14
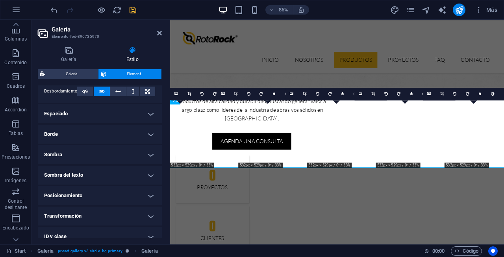
scroll to position [139, 0]
click at [151, 196] on h4 "Posicionamiento" at bounding box center [100, 195] width 124 height 19
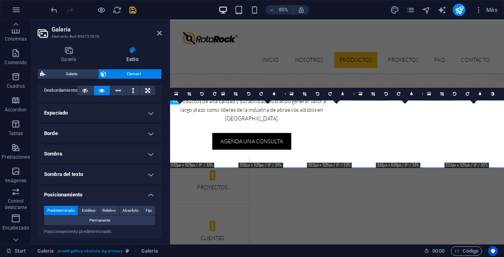
click at [151, 196] on h4 "Posicionamiento" at bounding box center [100, 193] width 124 height 14
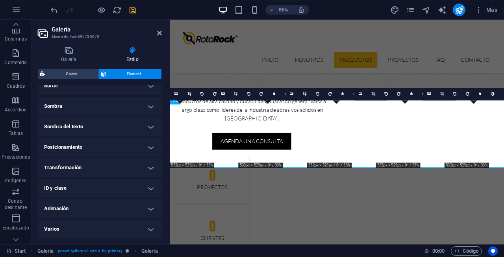
scroll to position [186, 0]
click at [147, 210] on h4 "Animación" at bounding box center [100, 209] width 124 height 19
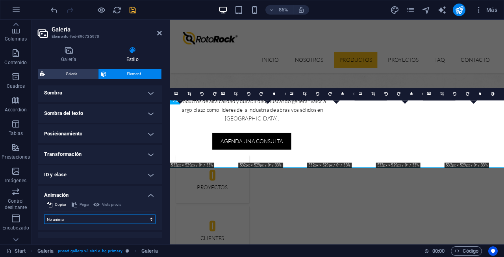
select select "shrink"
select select "scroll"
select select "none"
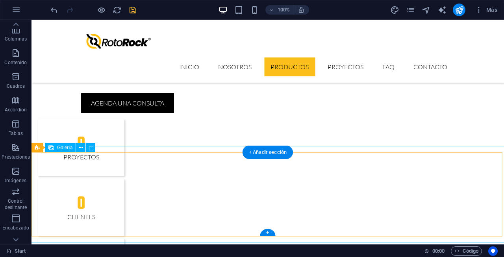
scroll to position [688, 0]
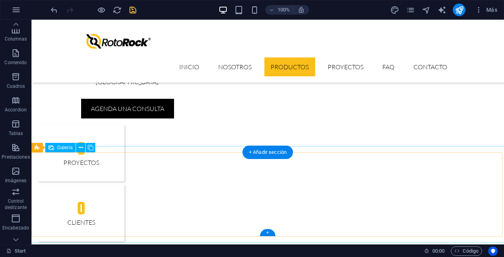
select select "4"
select select "px"
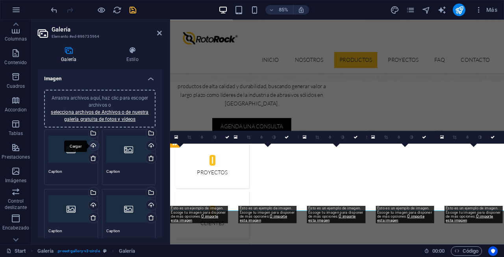
click at [93, 145] on div "Cargar" at bounding box center [93, 147] width 12 height 12
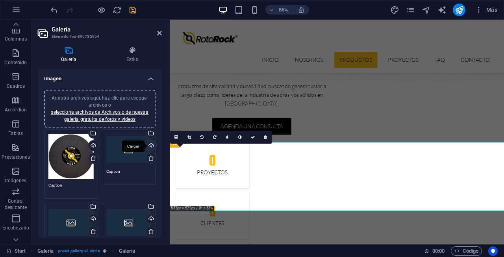
click at [150, 146] on div "Cargar" at bounding box center [151, 147] width 12 height 12
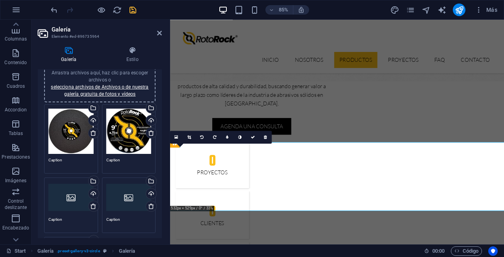
scroll to position [30, 0]
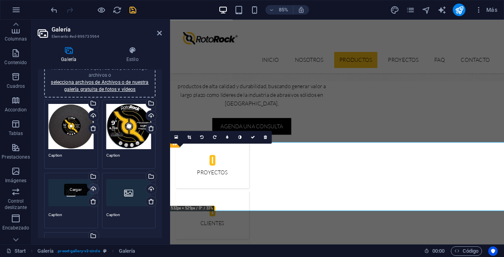
click at [93, 187] on div "Cargar" at bounding box center [93, 190] width 12 height 12
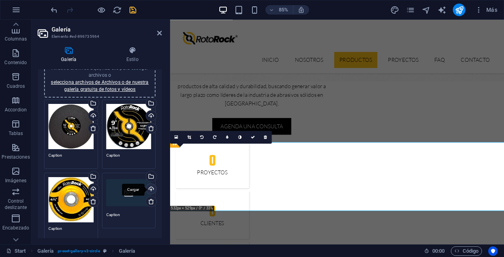
click at [149, 187] on div "Cargar" at bounding box center [151, 190] width 12 height 12
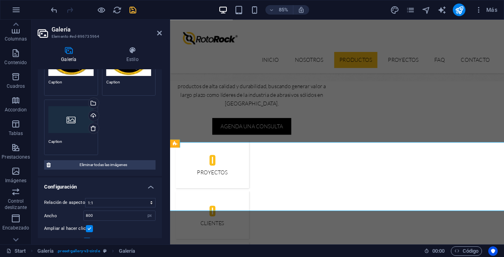
scroll to position [171, 0]
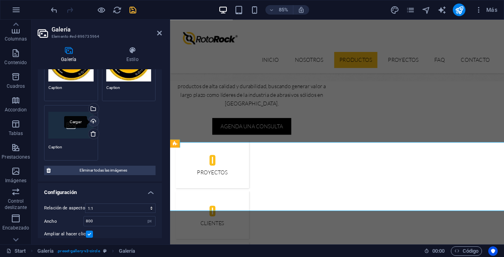
click at [92, 122] on div "Cargar" at bounding box center [93, 122] width 12 height 12
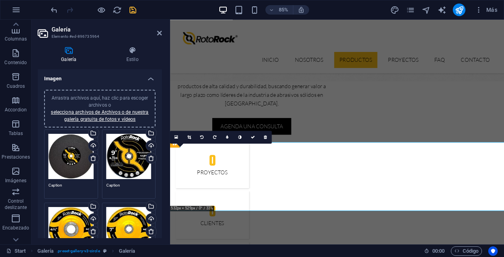
scroll to position [0, 0]
click at [67, 185] on textarea "Caption" at bounding box center [70, 188] width 45 height 12
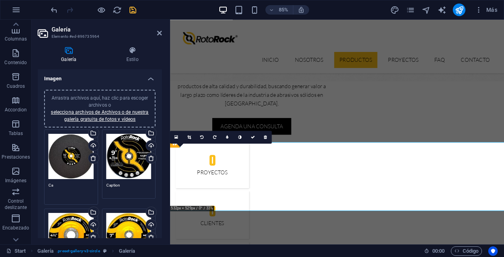
type textarea "C"
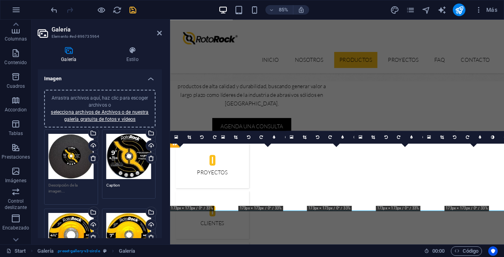
click at [70, 191] on textarea at bounding box center [70, 191] width 45 height 18
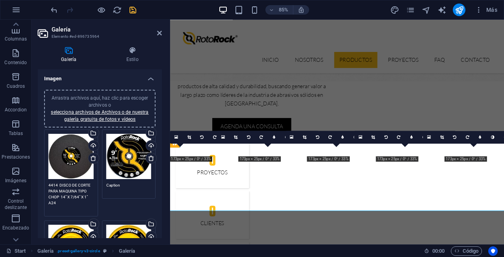
click at [77, 190] on textarea "4414 DISCO DE CORTE PARA MAQUINA TIPO CHOP 14" X 7/64" X 1" A24" at bounding box center [70, 197] width 45 height 30
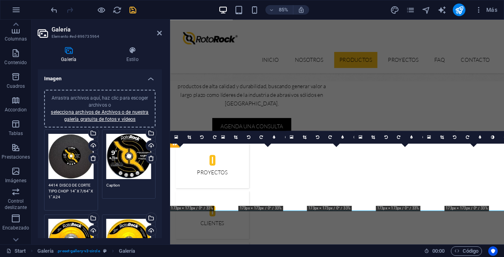
type textarea "4414 DISCO DE CORTE TIPO CHOP 14" X 7/64" X 1" A24"
click at [135, 182] on textarea "Caption" at bounding box center [128, 188] width 45 height 12
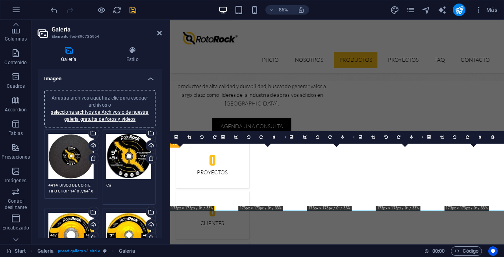
type textarea "C"
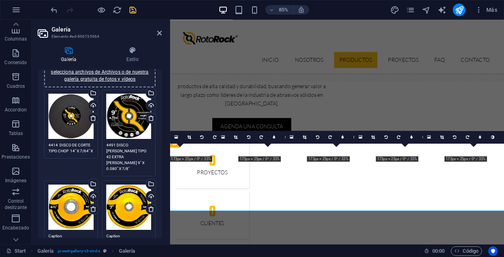
scroll to position [42, 0]
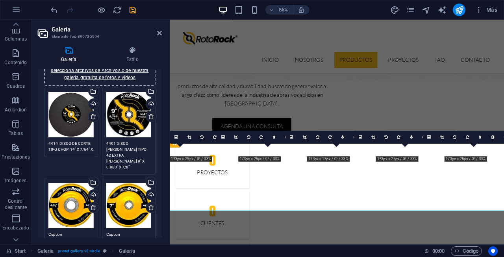
type textarea "4491 DISCO [PERSON_NAME] TIPO 42 EXTRA [PERSON_NAME] 9" X 0.080" X 7/8""
click at [61, 232] on textarea "Caption" at bounding box center [70, 238] width 45 height 12
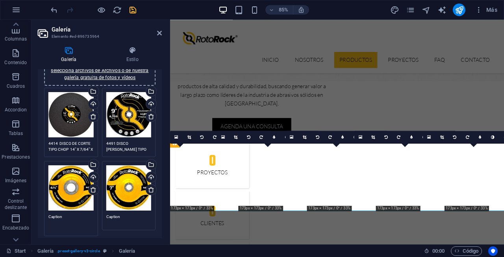
click at [74, 215] on textarea "Caption" at bounding box center [70, 223] width 45 height 18
type textarea "C"
click at [137, 149] on textarea "4491 DISCO [PERSON_NAME] TIPO 42 EXTRA [PERSON_NAME] 9" X 0.080" X 7/8"" at bounding box center [128, 147] width 45 height 12
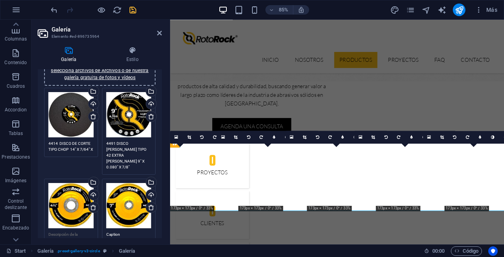
click at [134, 160] on textarea "4491 DISCO [PERSON_NAME] TIPO 42 EXTRA [PERSON_NAME] 9" X 0.080" X 7/8"" at bounding box center [128, 156] width 45 height 30
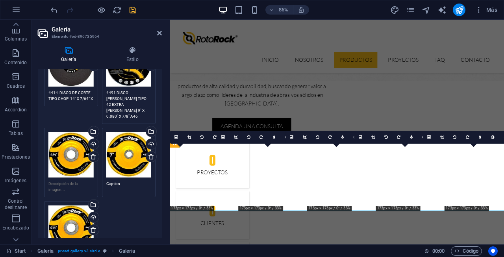
scroll to position [97, 0]
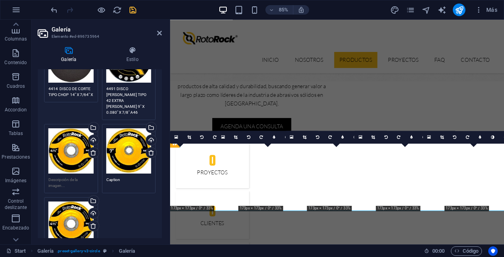
type textarea "4491 DISCO [PERSON_NAME] TIPO 42 EXTRA [PERSON_NAME] 9" X 0.080" X 7/8" A46"
click at [73, 182] on div "Arrastra archivos aquí, haz clic para escoger archivos o selecciona archivos de…" at bounding box center [99, 150] width 115 height 238
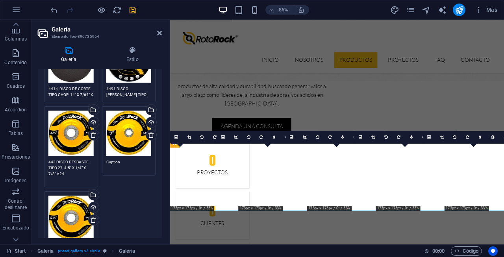
type textarea "443 DISCO DESBASTE TIPO 27 4.5" X 1/4" X 7/8" A24"
click at [133, 160] on textarea "Caption" at bounding box center [128, 165] width 45 height 12
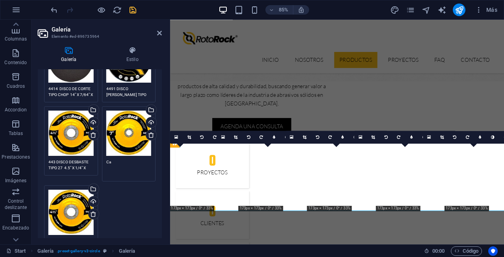
type textarea "C"
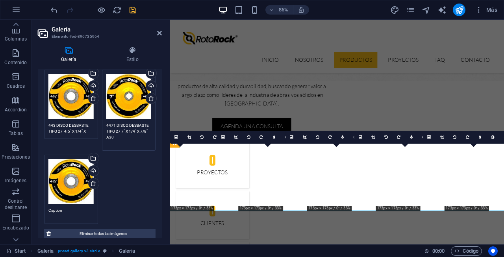
scroll to position [137, 0]
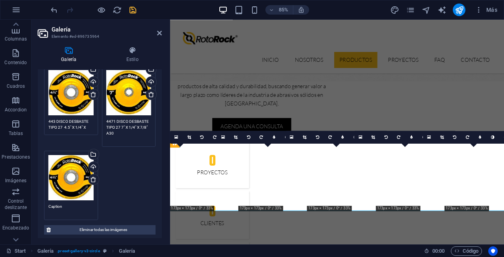
type textarea "4471 DISCO DESBASTE TIPO 27 7" X 1/4" X 7/8" A30"
click at [67, 204] on textarea "Caption" at bounding box center [70, 210] width 45 height 12
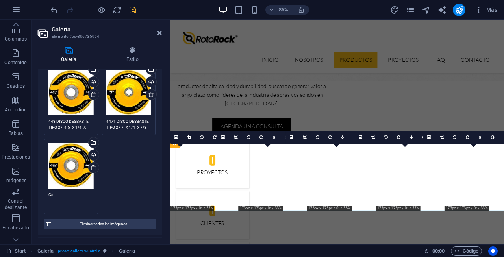
type textarea "C"
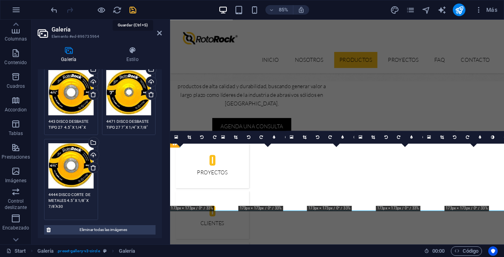
type textarea "4444 DISCO CORTE DE METALES 4.5" X 1/8" X 7/8"A30"
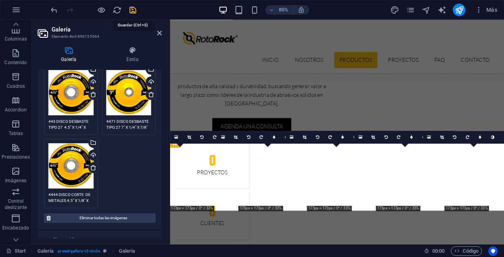
click at [130, 12] on icon "save" at bounding box center [132, 10] width 9 height 9
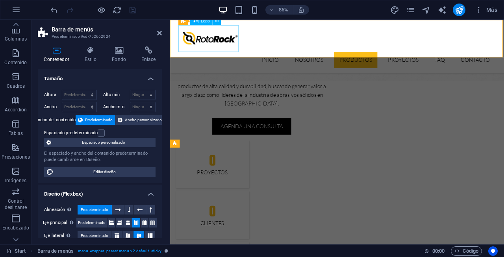
click at [243, 55] on div at bounding box center [367, 42] width 372 height 32
click at [259, 59] on div "Inicio Nosotros Productos Proyectos FAQ Contacto" at bounding box center [366, 51] width 393 height 63
click at [161, 34] on icon at bounding box center [159, 33] width 5 height 6
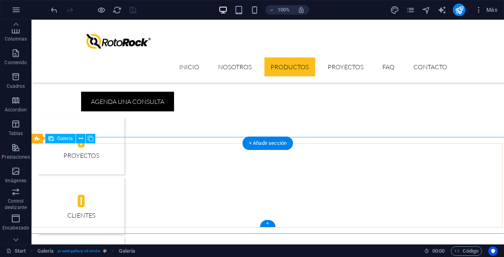
scroll to position [697, 0]
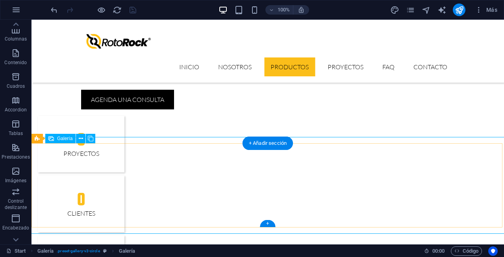
select select "4"
select select "px"
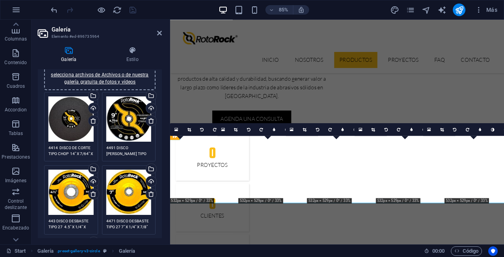
scroll to position [41, 0]
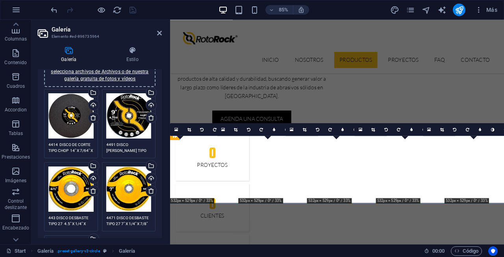
click at [52, 216] on textarea "443 DISCO DESBASTE TIPO 27 4.5" X 1/4" X 7/8" A24" at bounding box center [70, 221] width 45 height 12
type textarea "4443 DISCO DESBASTE TIPO 27 4.5" X 1/4" X 7/8" A24"
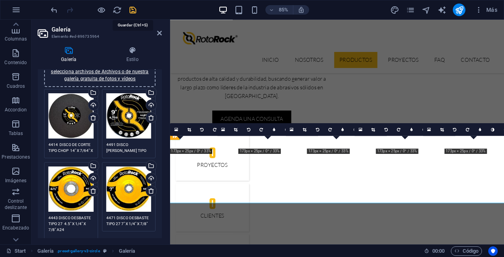
click at [132, 10] on icon "save" at bounding box center [132, 10] width 9 height 9
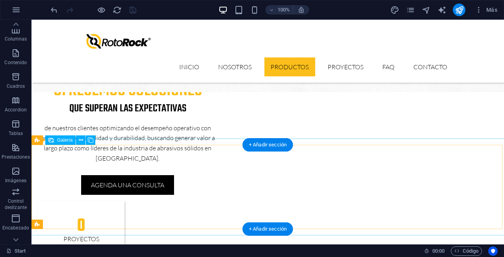
scroll to position [611, 0]
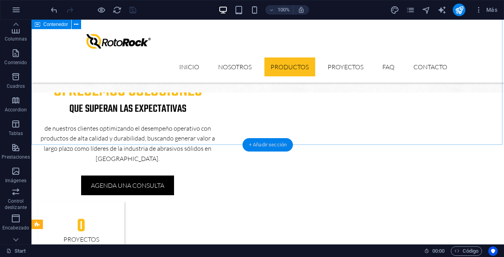
click at [269, 145] on div "+ Añadir sección" at bounding box center [268, 144] width 50 height 13
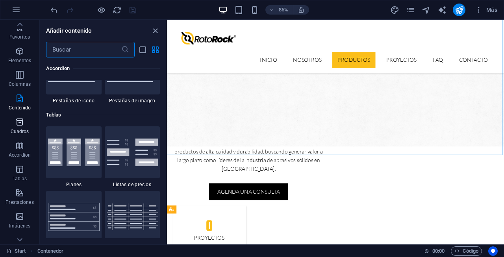
scroll to position [0, 0]
click at [24, 60] on p "Elementos" at bounding box center [19, 61] width 23 height 6
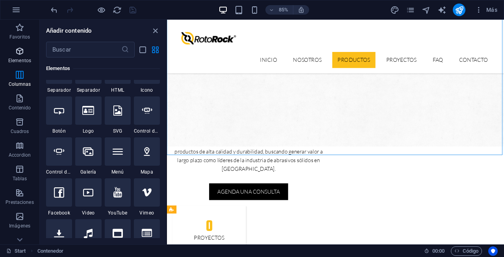
scroll to position [148, 0]
click at [93, 85] on div at bounding box center [88, 70] width 26 height 28
select select "%"
select select "px"
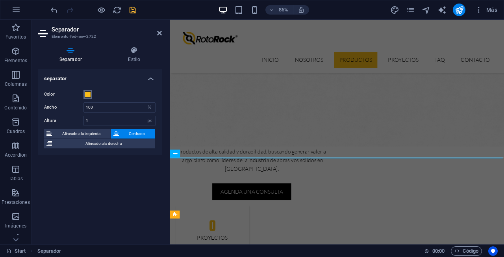
click at [89, 93] on span at bounding box center [88, 94] width 6 height 6
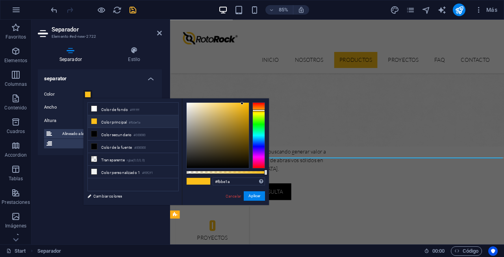
click at [93, 123] on icon at bounding box center [94, 122] width 6 height 6
click at [254, 193] on button "Aplicar" at bounding box center [254, 195] width 21 height 9
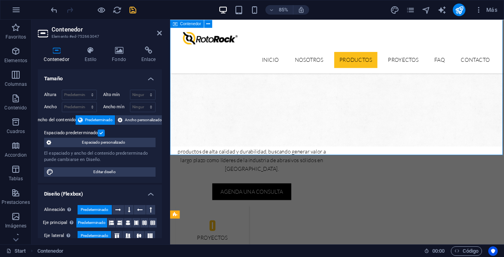
click at [160, 32] on icon at bounding box center [159, 33] width 5 height 6
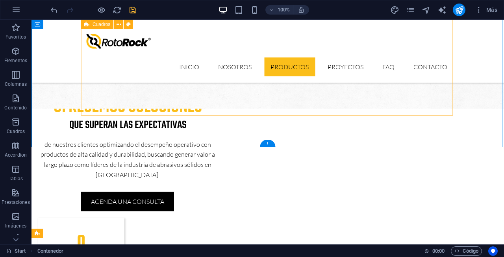
scroll to position [627, 0]
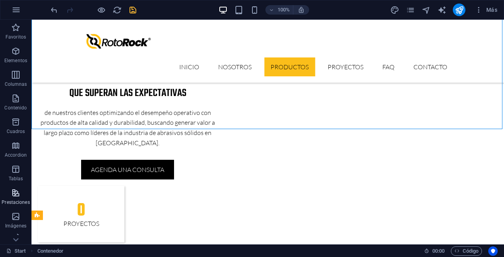
click at [25, 190] on span "Prestaciones" at bounding box center [16, 197] width 32 height 19
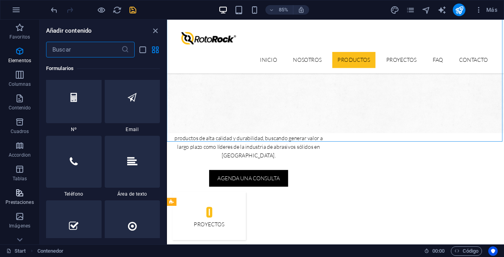
scroll to position [6021, 0]
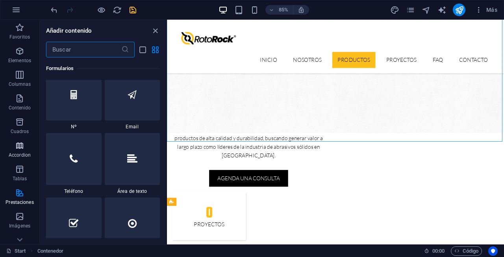
click at [24, 147] on span "Accordion" at bounding box center [19, 150] width 39 height 19
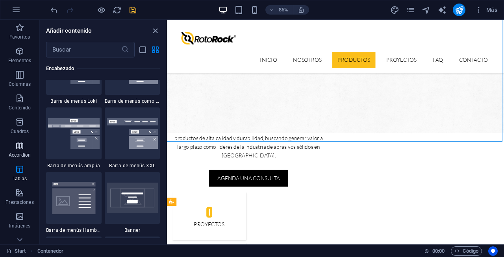
scroll to position [4909, 0]
click at [26, 53] on span "Elementos" at bounding box center [19, 55] width 39 height 19
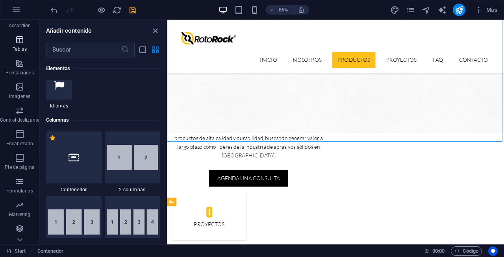
scroll to position [130, 0]
click at [31, 142] on p "Encabezado" at bounding box center [19, 144] width 27 height 6
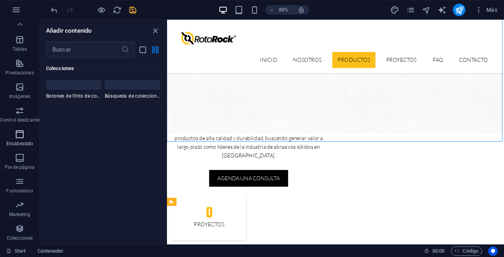
scroll to position [9466, 0]
click at [31, 93] on span "Imágenes" at bounding box center [19, 91] width 39 height 19
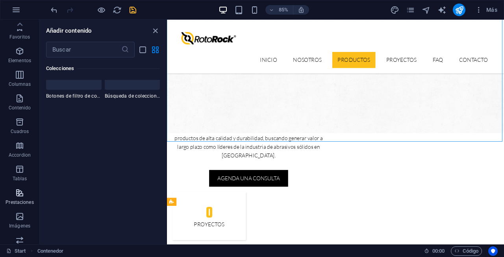
scroll to position [0, 0]
click at [26, 54] on span "Elementos" at bounding box center [19, 55] width 39 height 19
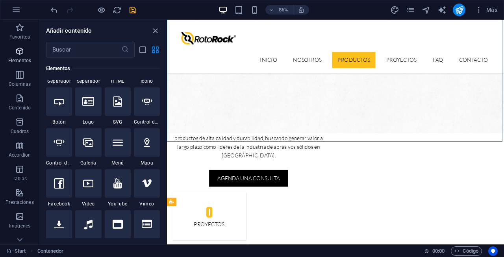
scroll to position [148, 0]
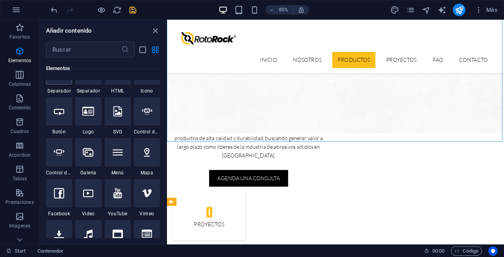
click at [61, 85] on div at bounding box center [59, 70] width 26 height 28
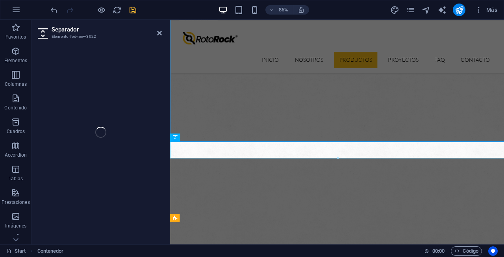
select select "px"
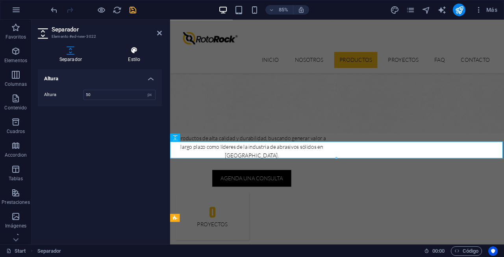
click at [133, 52] on icon at bounding box center [134, 50] width 55 height 8
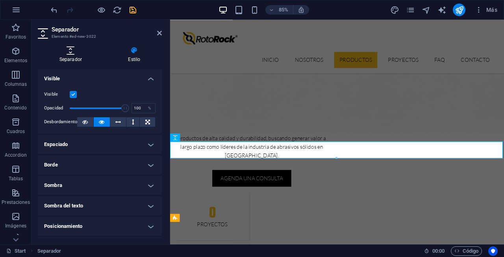
click at [78, 52] on icon at bounding box center [71, 50] width 66 height 8
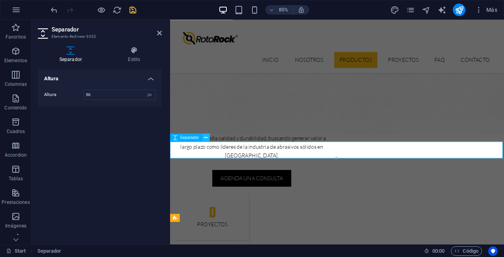
click at [205, 138] on icon at bounding box center [206, 137] width 4 height 7
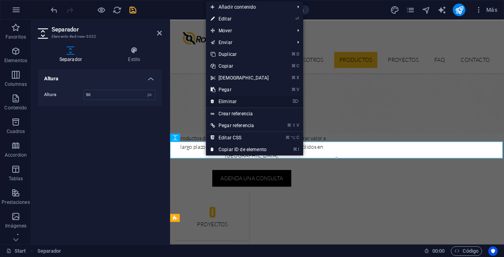
click at [236, 101] on link "⌦ Eliminar" at bounding box center [240, 102] width 68 height 12
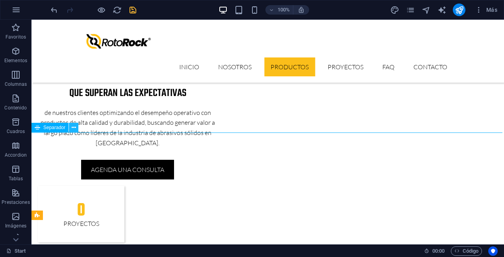
click at [74, 130] on icon at bounding box center [74, 128] width 4 height 8
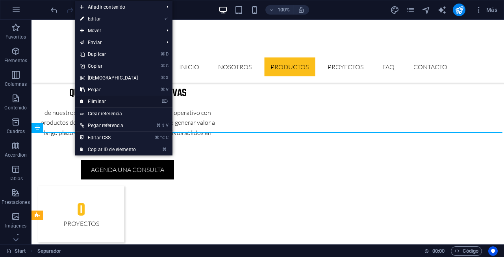
click at [108, 102] on link "⌦ Eliminar" at bounding box center [109, 102] width 68 height 12
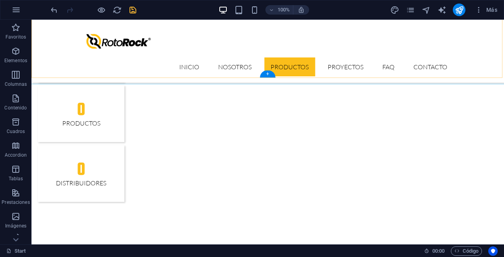
scroll to position [848, 0]
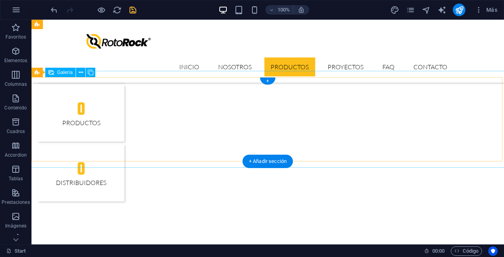
select select "4"
select select "px"
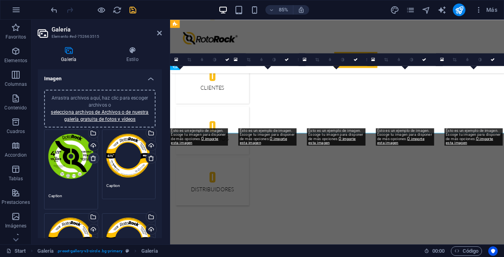
click at [91, 158] on icon at bounding box center [93, 158] width 6 height 6
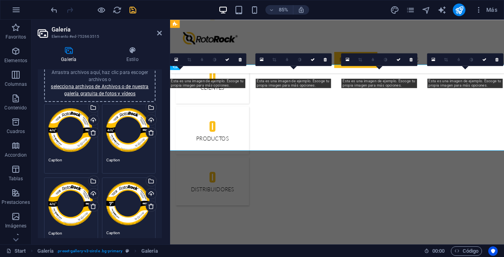
scroll to position [25, 0]
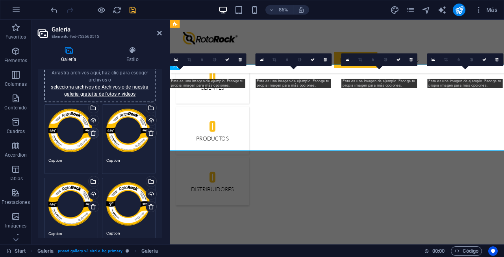
click at [94, 135] on icon at bounding box center [93, 133] width 6 height 6
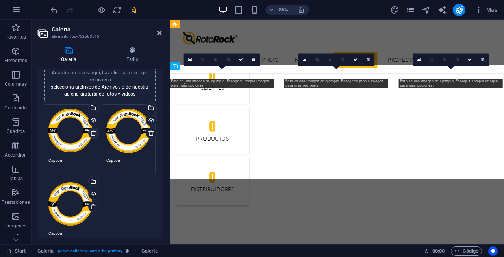
click at [94, 135] on icon at bounding box center [93, 133] width 6 height 6
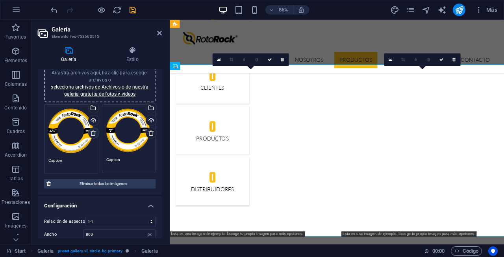
click at [94, 135] on icon at bounding box center [93, 133] width 6 height 6
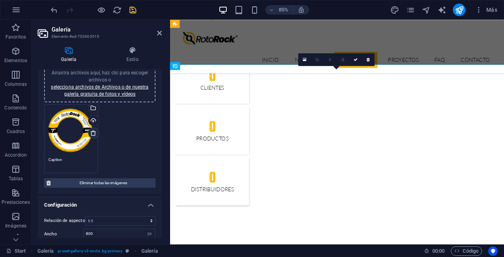
click at [94, 135] on icon at bounding box center [93, 133] width 6 height 6
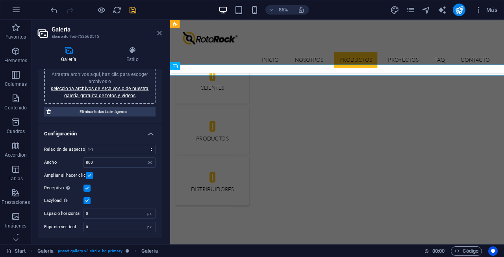
click at [160, 32] on icon at bounding box center [159, 33] width 5 height 6
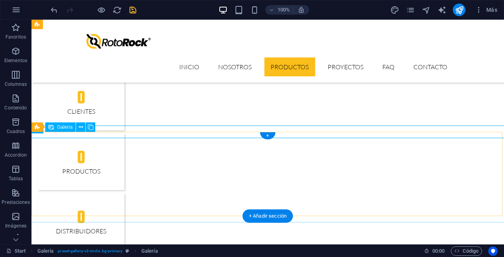
scroll to position [788, 0]
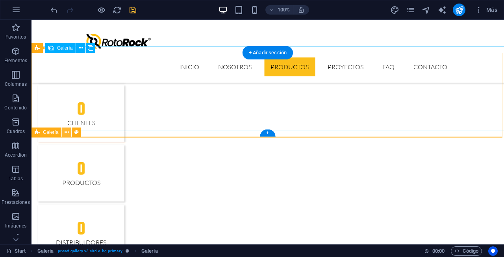
click at [67, 134] on icon at bounding box center [67, 132] width 4 height 8
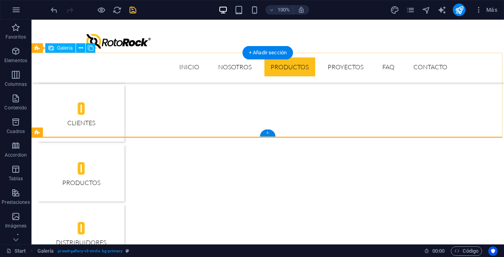
click at [269, 132] on div "+" at bounding box center [267, 133] width 15 height 7
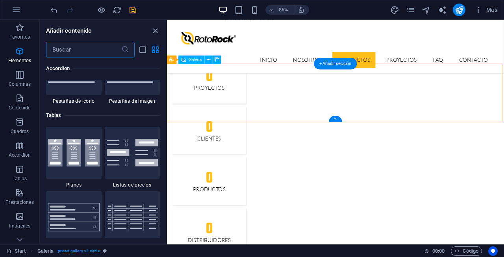
scroll to position [2682, 0]
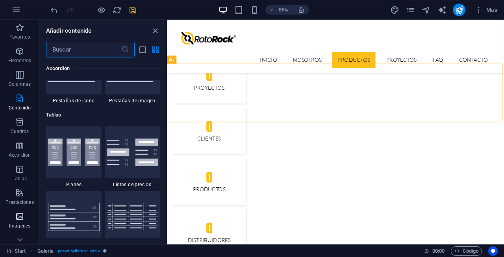
click at [19, 223] on p "Imágenes" at bounding box center [19, 226] width 21 height 6
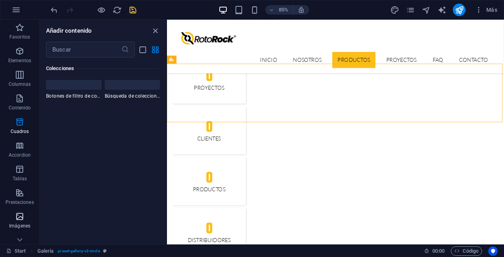
scroll to position [7932, 0]
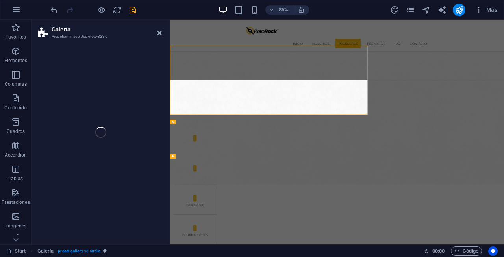
select select "rem"
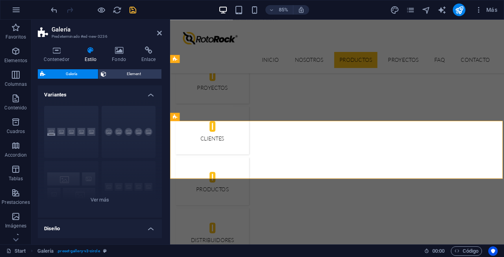
click at [92, 54] on h4 "Estilo" at bounding box center [92, 54] width 28 height 17
click at [91, 54] on icon at bounding box center [90, 50] width 24 height 8
click at [114, 55] on h4 "Fondo" at bounding box center [121, 54] width 30 height 17
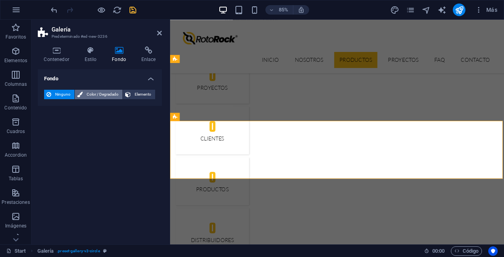
click at [91, 97] on span "Color / Degradado" at bounding box center [102, 94] width 35 height 9
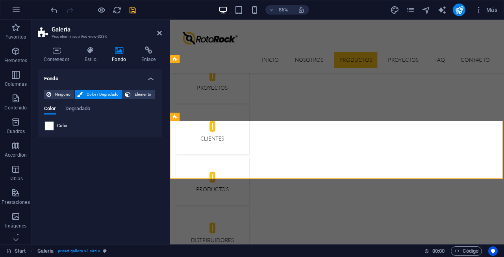
click at [50, 127] on span at bounding box center [49, 126] width 9 height 9
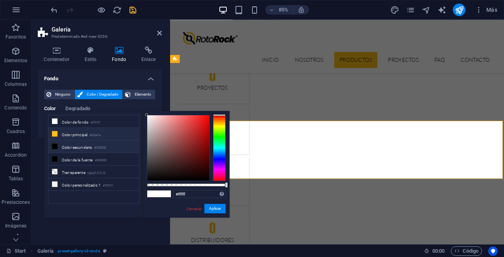
click at [55, 135] on icon at bounding box center [55, 134] width 6 height 6
type input "#fbbe1a"
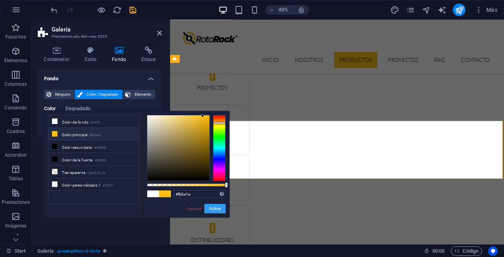
click at [211, 210] on button "Aplicar" at bounding box center [214, 208] width 21 height 9
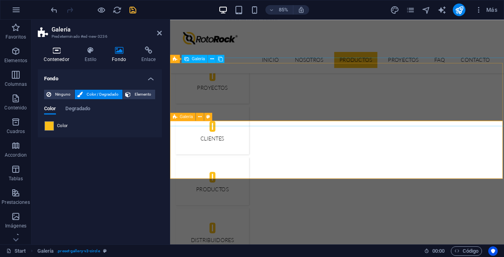
click at [61, 59] on h4 "Contenedor" at bounding box center [58, 54] width 41 height 17
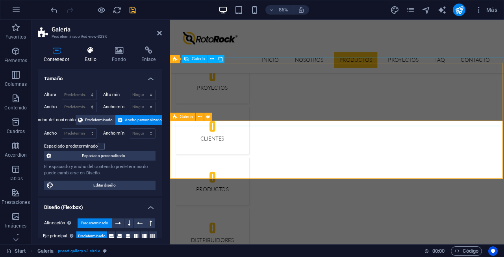
click at [87, 62] on h4 "Estilo" at bounding box center [92, 54] width 28 height 17
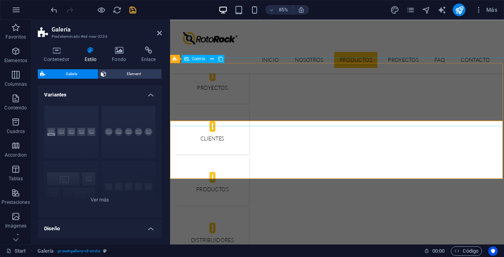
select select "4"
select select "px"
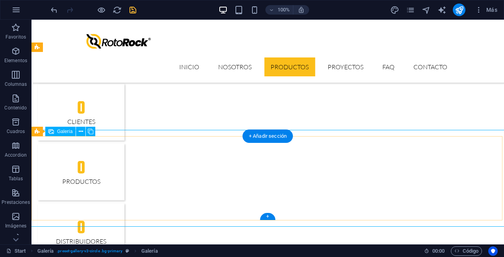
scroll to position [789, 0]
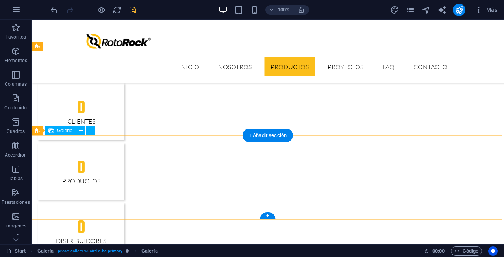
select select "4"
select select "px"
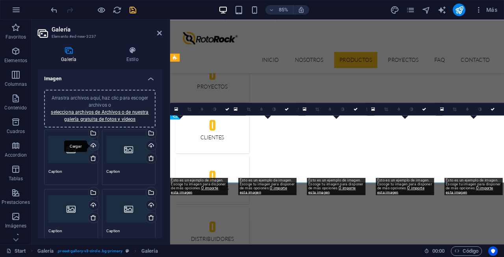
click at [93, 143] on div "Cargar" at bounding box center [93, 147] width 12 height 12
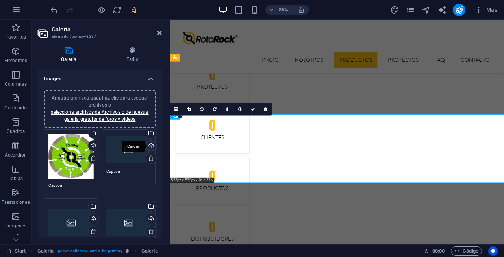
click at [151, 144] on div "Cargar" at bounding box center [151, 147] width 12 height 12
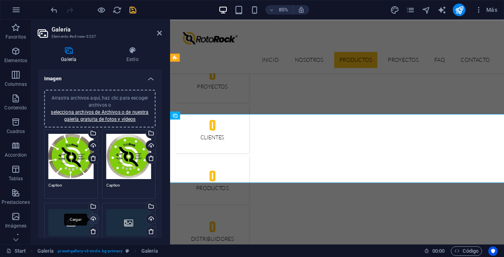
click at [92, 219] on div "Cargar" at bounding box center [93, 220] width 12 height 12
click at [76, 219] on div "Arrastra archivos aquí, haz clic para escoger archivos o selecciona archivos de…" at bounding box center [70, 235] width 45 height 56
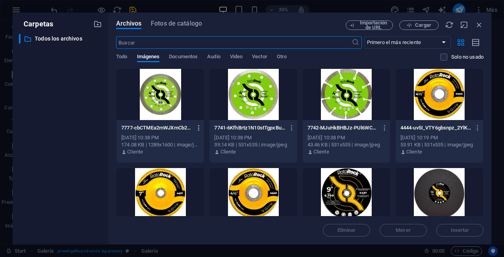
click at [197, 128] on icon "button" at bounding box center [198, 127] width 7 height 7
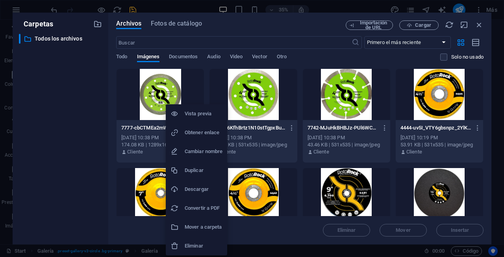
click at [207, 239] on li "Eliminar" at bounding box center [196, 246] width 61 height 19
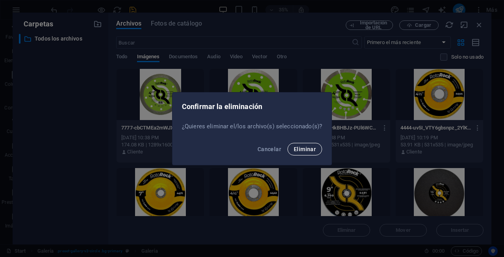
click at [307, 149] on span "Eliminar" at bounding box center [305, 149] width 22 height 6
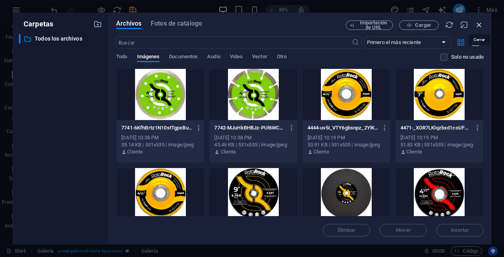
click at [477, 26] on icon "button" at bounding box center [479, 24] width 9 height 9
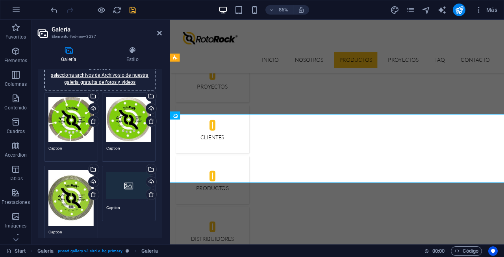
scroll to position [44, 0]
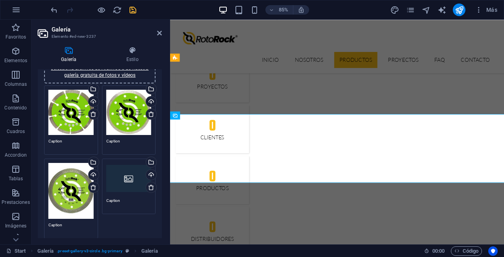
click at [78, 183] on div "Arrastra archivos aquí, haz clic para escoger archivos o selecciona archivos de…" at bounding box center [70, 191] width 45 height 56
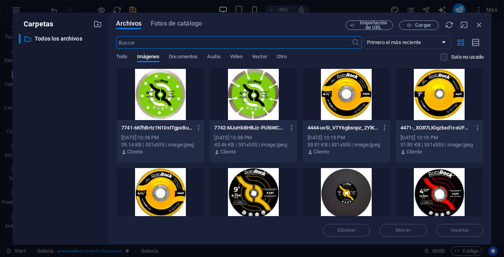
scroll to position [0, 0]
click at [478, 26] on icon "button" at bounding box center [479, 24] width 9 height 9
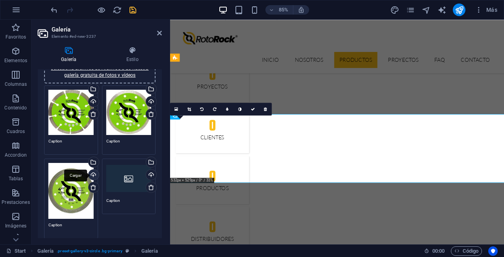
click at [93, 174] on div "Cargar" at bounding box center [93, 176] width 12 height 12
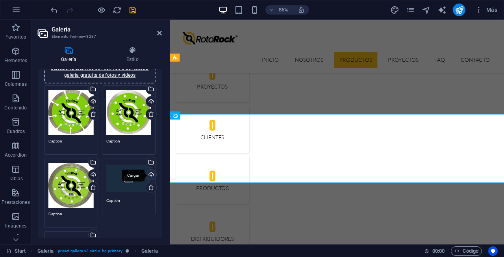
click at [153, 172] on div "Cargar" at bounding box center [151, 176] width 12 height 12
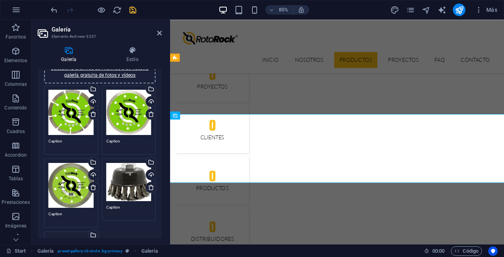
scroll to position [86, 0]
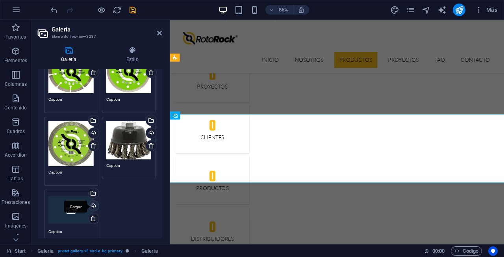
click at [93, 203] on div "Cargar" at bounding box center [93, 207] width 12 height 12
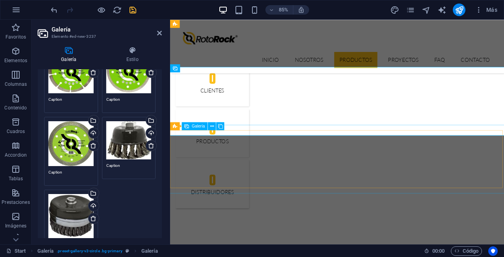
scroll to position [845, 0]
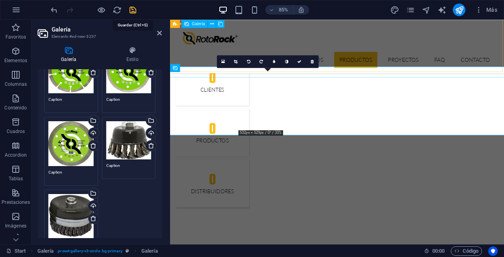
click at [131, 9] on icon "save" at bounding box center [132, 10] width 9 height 9
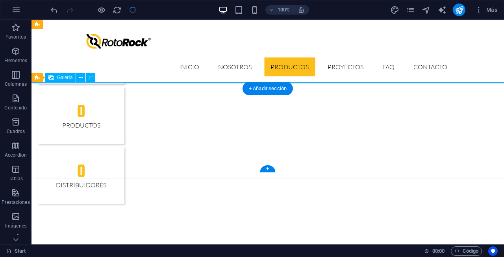
scroll to position [836, 0]
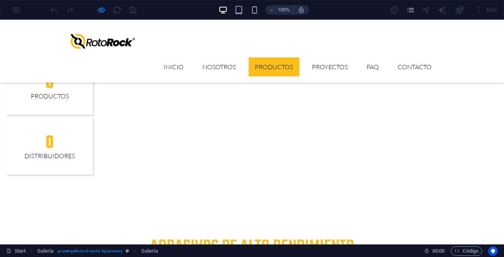
scroll to position [866, 0]
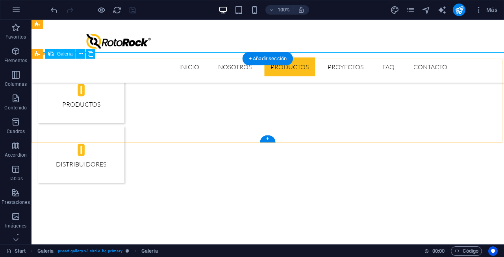
select select "4"
select select "px"
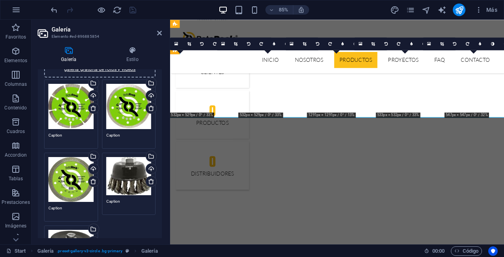
scroll to position [65, 0]
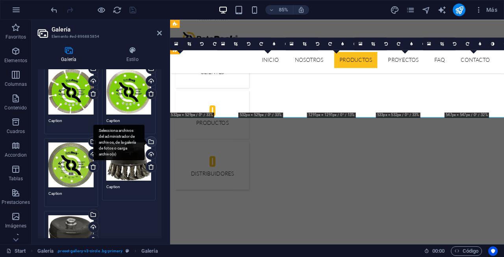
click at [151, 141] on div "Selecciona archivos del administrador de archivos, de la galería de fotos o car…" at bounding box center [151, 143] width 12 height 12
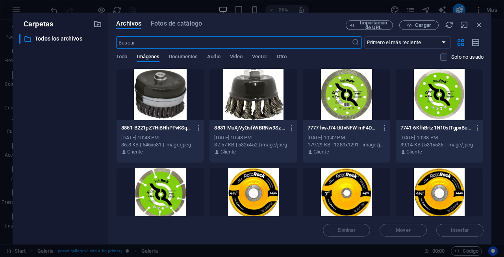
scroll to position [0, 0]
click at [199, 128] on icon "button" at bounding box center [198, 127] width 7 height 7
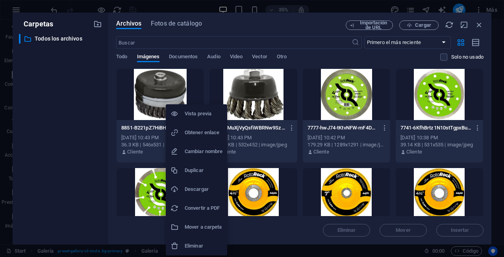
click at [205, 244] on h6 "Eliminar" at bounding box center [204, 245] width 38 height 9
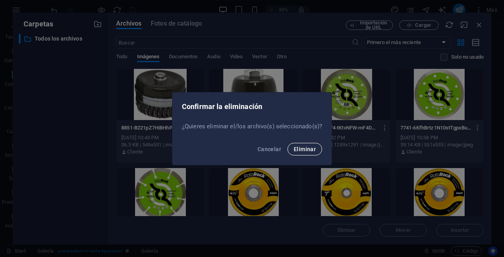
click at [301, 153] on button "Eliminar" at bounding box center [305, 149] width 35 height 13
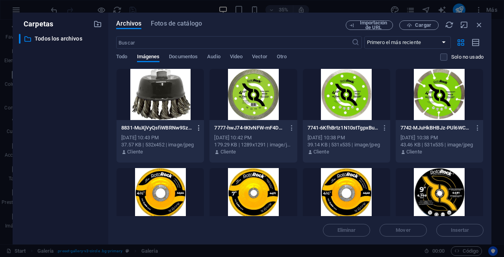
click at [199, 129] on icon "button" at bounding box center [198, 127] width 7 height 7
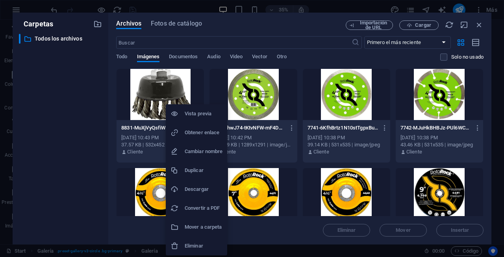
click at [202, 248] on h6 "Eliminar" at bounding box center [204, 245] width 38 height 9
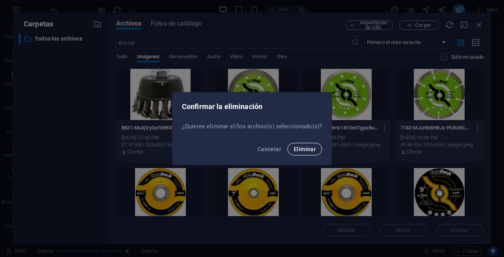
click at [305, 150] on span "Eliminar" at bounding box center [305, 149] width 22 height 6
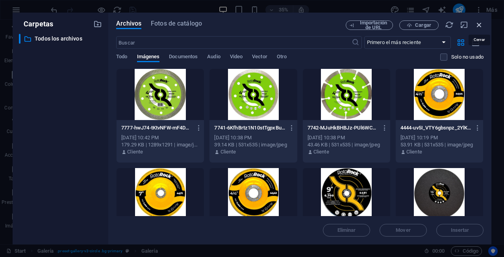
click at [478, 24] on icon "button" at bounding box center [479, 24] width 9 height 9
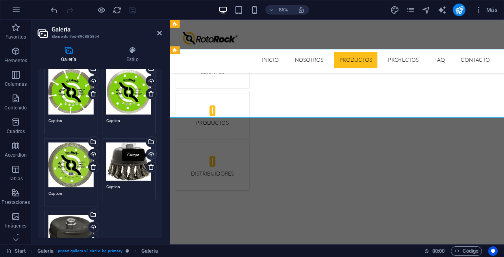
click at [148, 154] on div "Cargar" at bounding box center [151, 155] width 12 height 12
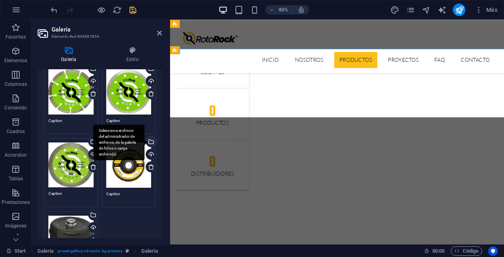
click at [151, 140] on div "Selecciona archivos del administrador de archivos, de la galería de fotos o car…" at bounding box center [151, 143] width 12 height 12
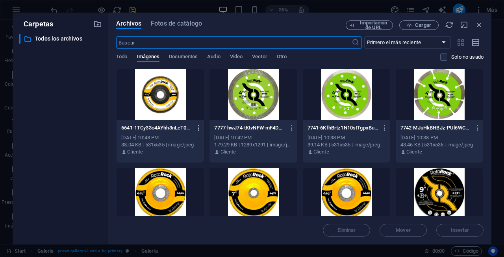
click at [198, 128] on icon "button" at bounding box center [198, 127] width 7 height 7
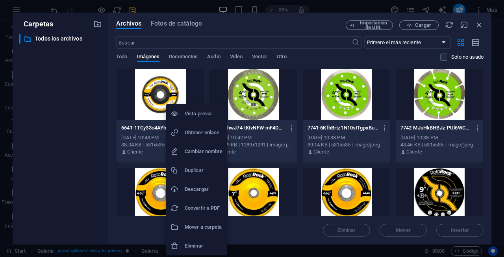
click at [208, 245] on h6 "Eliminar" at bounding box center [204, 245] width 38 height 9
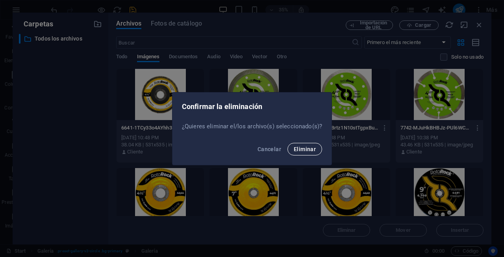
click at [306, 146] on span "Eliminar" at bounding box center [305, 149] width 22 height 6
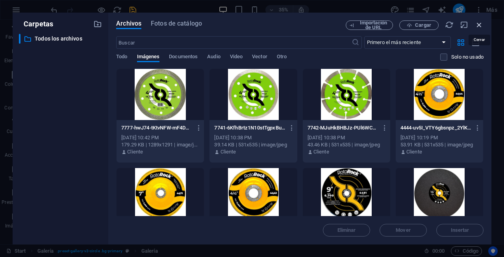
click at [478, 25] on icon "button" at bounding box center [479, 24] width 9 height 9
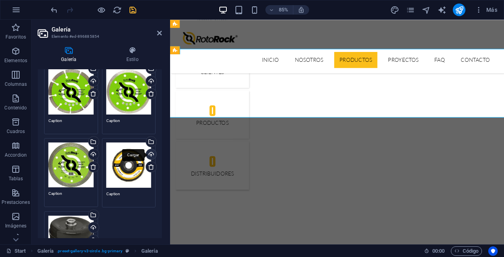
click at [150, 155] on div "Cargar" at bounding box center [151, 155] width 12 height 12
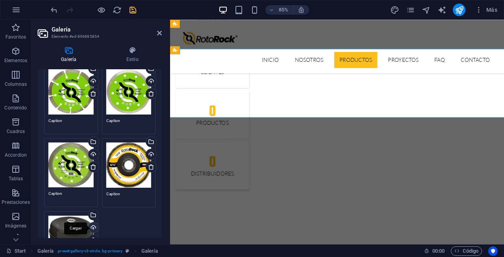
click at [93, 227] on div "Cargar" at bounding box center [93, 229] width 12 height 12
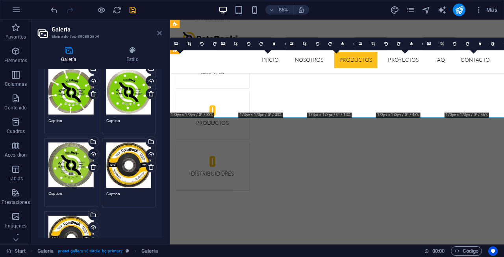
click at [157, 33] on icon at bounding box center [159, 33] width 5 height 6
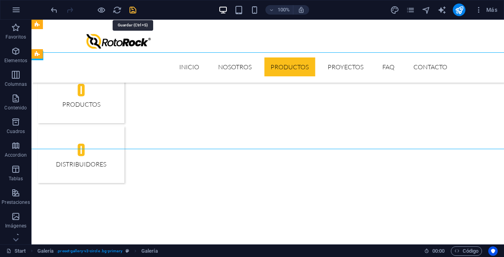
click at [134, 12] on icon "save" at bounding box center [132, 10] width 9 height 9
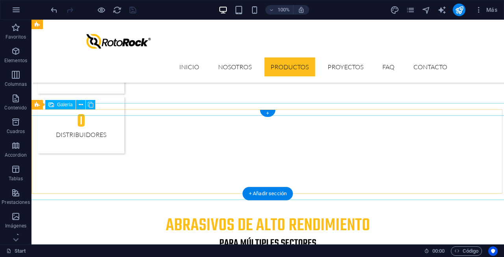
scroll to position [893, 0]
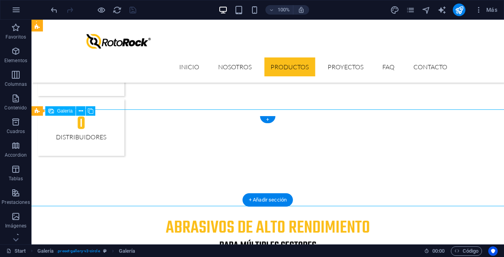
select select "4"
select select "px"
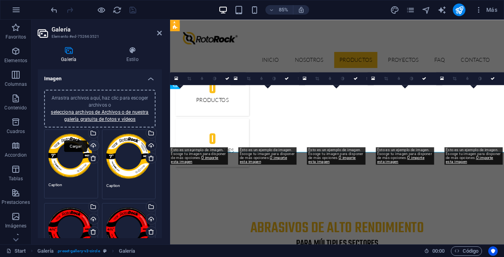
click at [94, 147] on div "Cargar" at bounding box center [93, 147] width 12 height 12
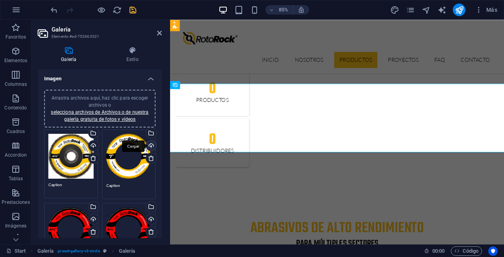
click at [150, 147] on div "Cargar" at bounding box center [151, 147] width 12 height 12
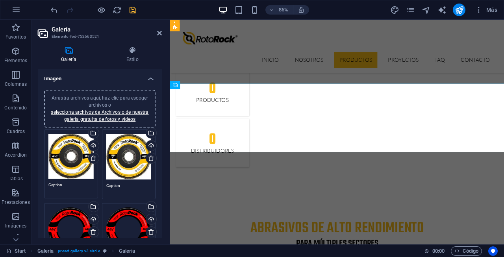
click at [92, 219] on div "Cargar" at bounding box center [93, 220] width 12 height 12
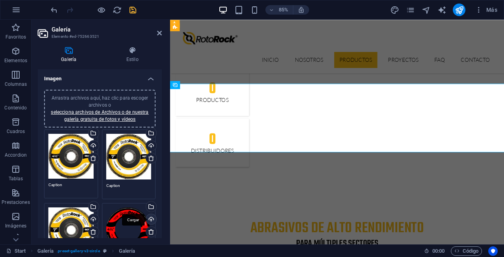
click at [152, 219] on div "Cargar" at bounding box center [151, 220] width 12 height 12
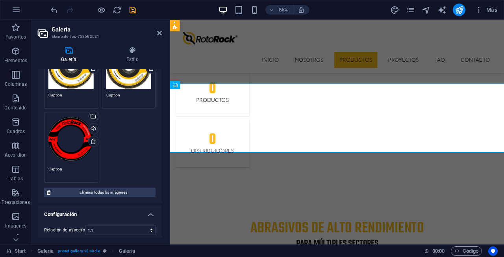
scroll to position [174, 0]
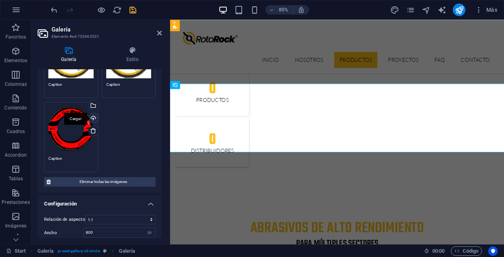
click at [93, 117] on div "Cargar" at bounding box center [93, 119] width 12 height 12
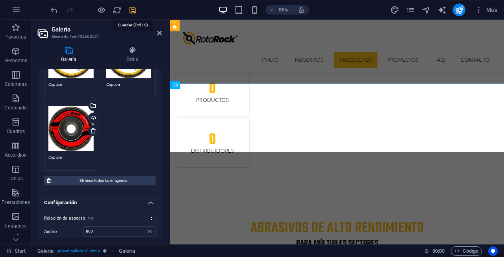
click at [130, 9] on icon "save" at bounding box center [132, 10] width 9 height 9
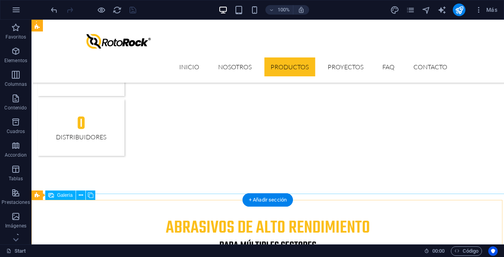
select select "4"
select select "px"
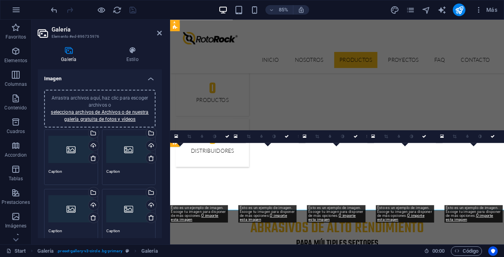
click at [93, 146] on div "Cargar" at bounding box center [93, 147] width 12 height 12
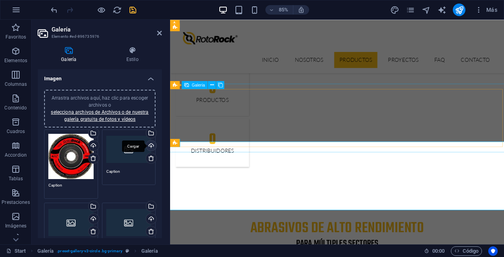
click at [150, 144] on div "Cargar" at bounding box center [151, 147] width 12 height 12
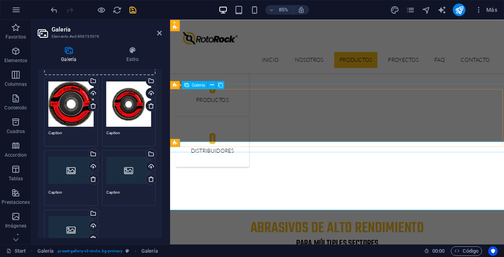
scroll to position [53, 0]
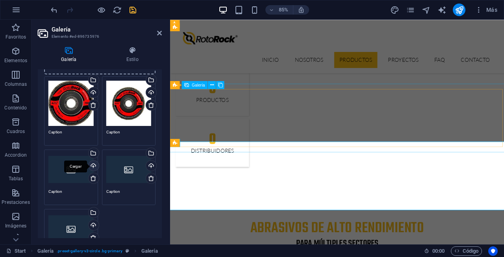
click at [92, 165] on div "Cargar" at bounding box center [93, 167] width 12 height 12
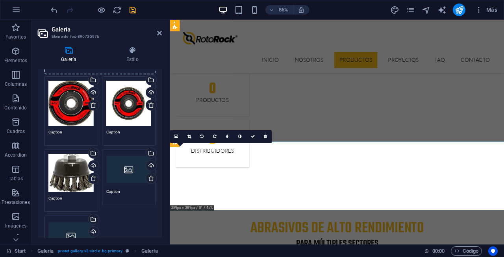
click at [149, 167] on div "Cargar" at bounding box center [151, 167] width 12 height 12
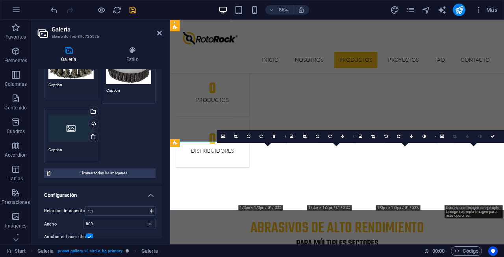
scroll to position [167, 0]
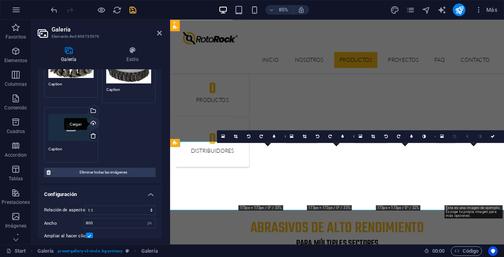
click at [93, 122] on div "Cargar" at bounding box center [93, 124] width 12 height 12
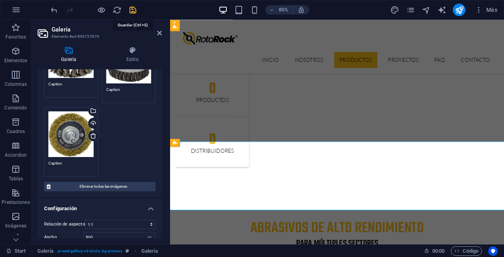
click at [132, 8] on icon "save" at bounding box center [132, 10] width 9 height 9
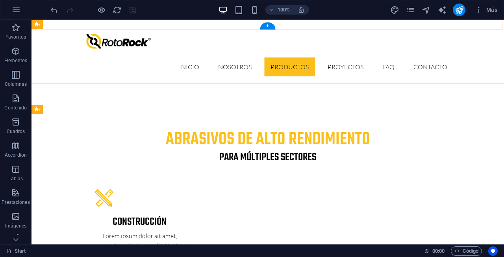
scroll to position [983, 0]
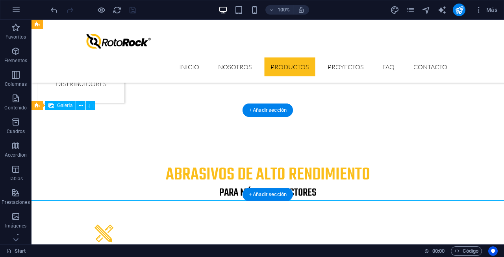
select select "4"
select select "px"
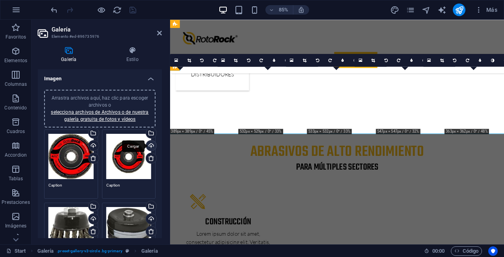
click at [149, 145] on div "Cargar" at bounding box center [151, 147] width 12 height 12
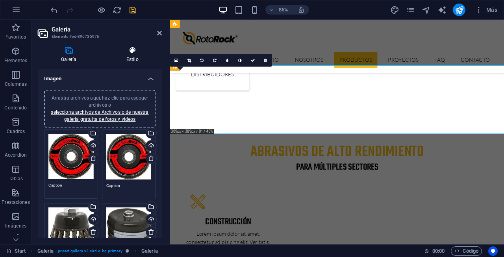
click at [136, 56] on h4 "Estilo" at bounding box center [132, 54] width 59 height 17
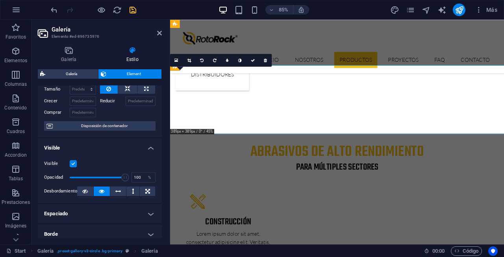
scroll to position [21, 0]
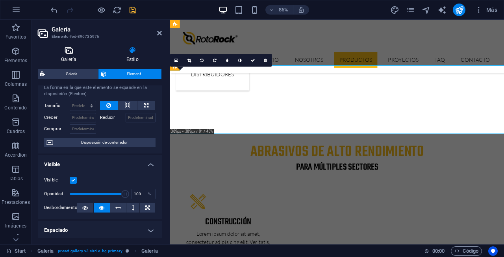
click at [75, 48] on icon at bounding box center [69, 50] width 62 height 8
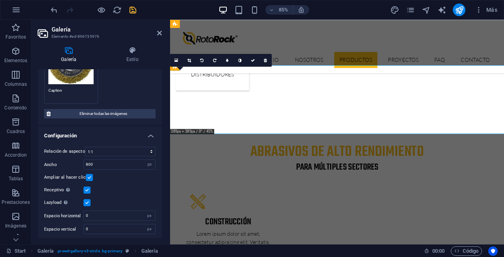
scroll to position [231, 0]
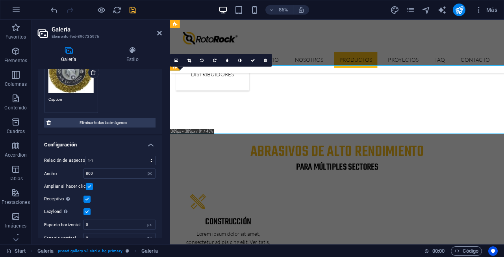
click at [149, 141] on h4 "Configuración" at bounding box center [100, 142] width 124 height 14
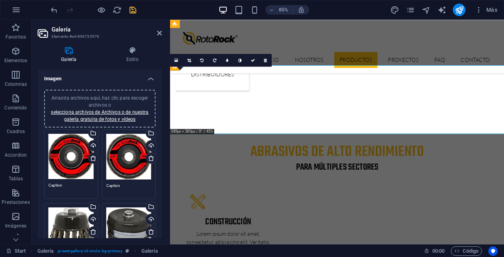
scroll to position [0, 0]
click at [150, 80] on h4 "Imagen" at bounding box center [100, 76] width 124 height 14
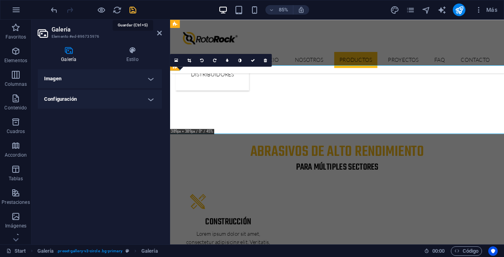
click at [130, 7] on icon "save" at bounding box center [132, 10] width 9 height 9
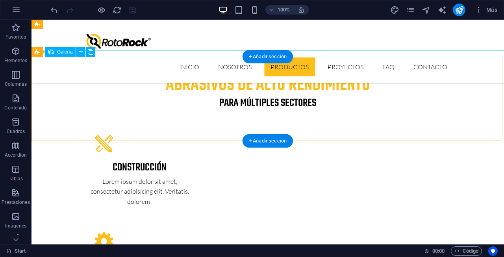
scroll to position [1037, 0]
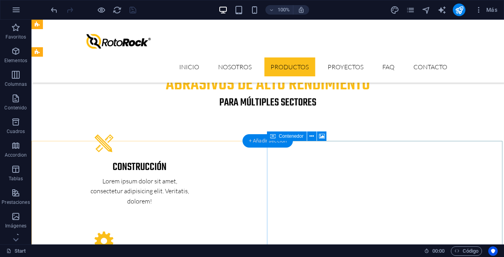
click at [263, 144] on div "+ Añadir sección" at bounding box center [268, 140] width 50 height 13
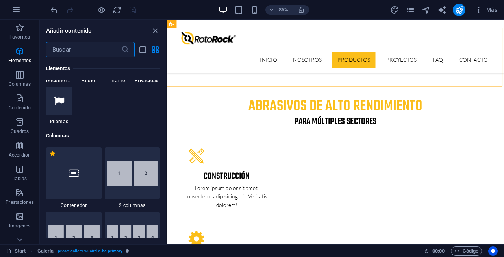
scroll to position [305, 0]
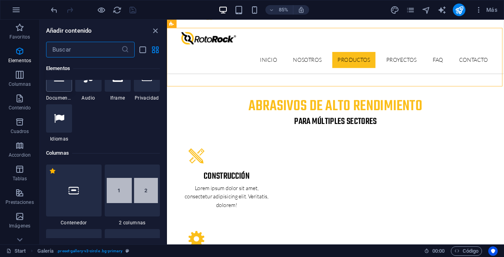
click at [56, 83] on icon at bounding box center [59, 77] width 10 height 10
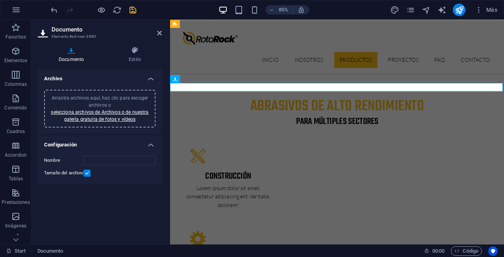
click at [132, 104] on div "Arrastra archivos aquí, haz clic para escoger archivos o selecciona archivos de…" at bounding box center [100, 109] width 102 height 28
click at [108, 112] on link "selecciona archivos de Archivos o de nuestra galería gratuita de fotos y vídeos" at bounding box center [100, 116] width 98 height 13
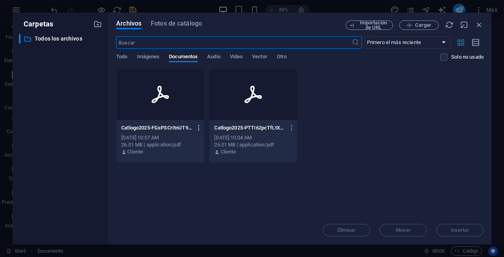
click at [200, 128] on icon "button" at bounding box center [198, 127] width 7 height 7
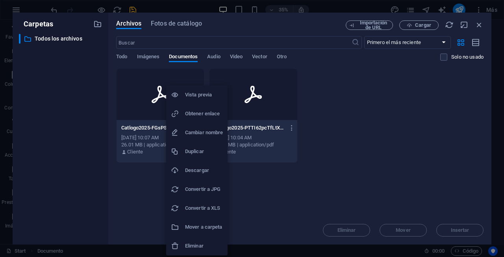
click at [206, 249] on h6 "Eliminar" at bounding box center [204, 245] width 38 height 9
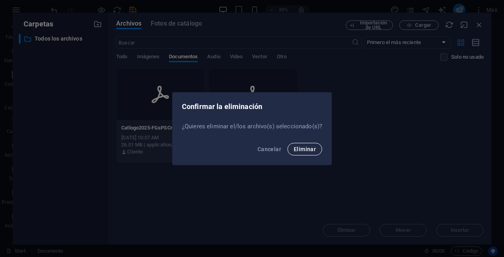
click at [301, 149] on span "Eliminar" at bounding box center [305, 149] width 22 height 6
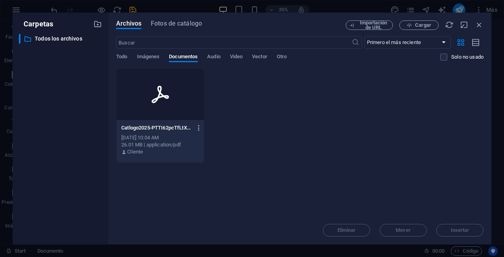
click at [197, 128] on icon "button" at bounding box center [198, 127] width 7 height 7
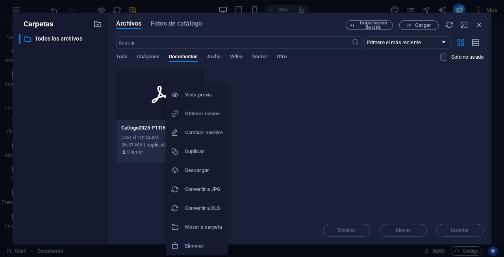
click at [207, 243] on h6 "Eliminar" at bounding box center [204, 245] width 38 height 9
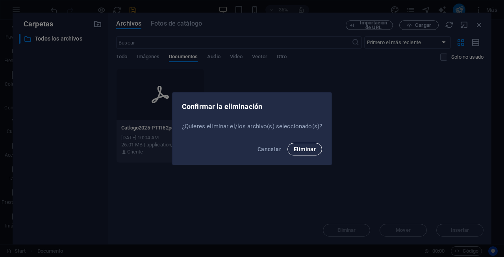
click at [298, 147] on span "Eliminar" at bounding box center [305, 149] width 22 height 6
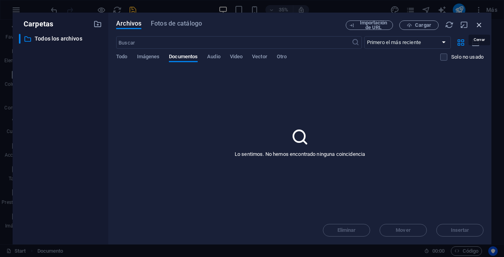
click at [481, 25] on icon "button" at bounding box center [479, 24] width 9 height 9
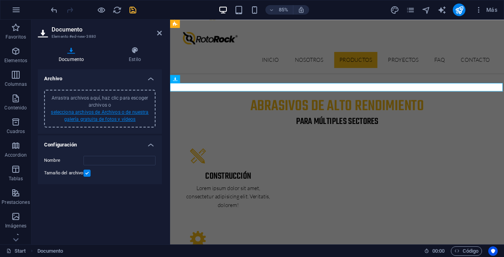
click at [116, 114] on link "selecciona archivos de Archivos o de nuestra galería gratuita de fotos y vídeos" at bounding box center [100, 116] width 98 height 13
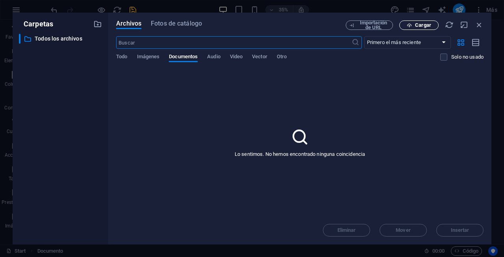
click at [417, 23] on span "Cargar" at bounding box center [423, 25] width 16 height 5
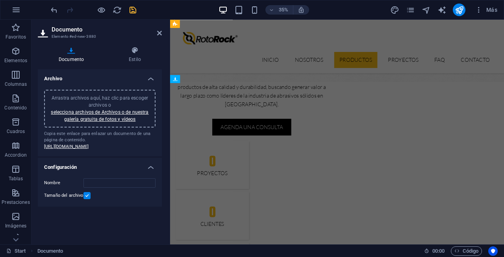
type input "CatalogoRotoRock2025-6MddCAHH6doVokFM__5vxQ.pdf"
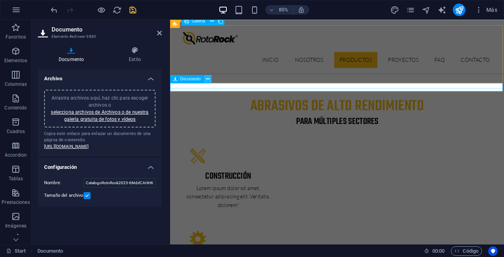
click at [208, 79] on icon at bounding box center [208, 79] width 4 height 7
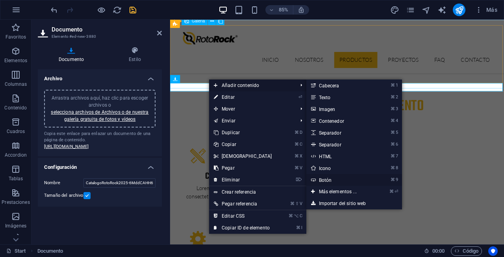
click at [338, 183] on link "⌘ 9 Botón" at bounding box center [339, 180] width 66 height 12
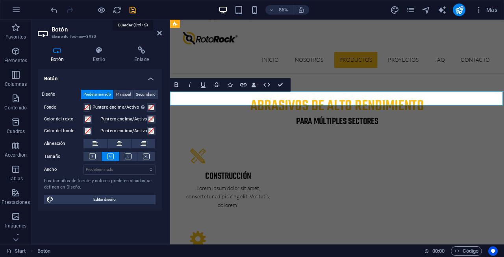
click at [134, 12] on icon "save" at bounding box center [132, 10] width 9 height 9
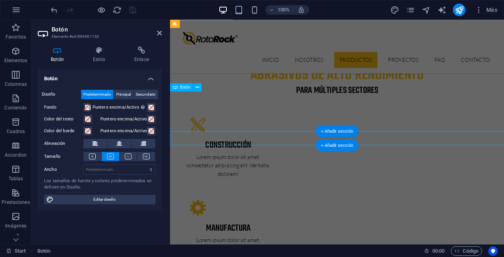
click at [103, 158] on button at bounding box center [111, 156] width 18 height 9
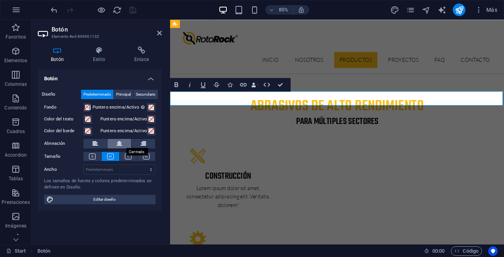
click at [121, 145] on icon at bounding box center [120, 143] width 6 height 9
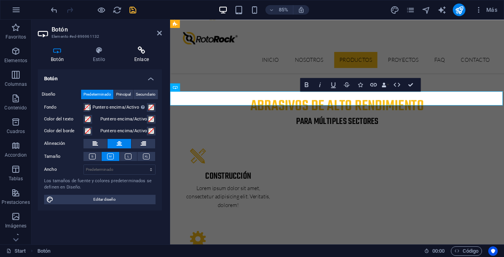
click at [138, 53] on icon at bounding box center [141, 50] width 41 height 8
